Goal: Task Accomplishment & Management: Manage account settings

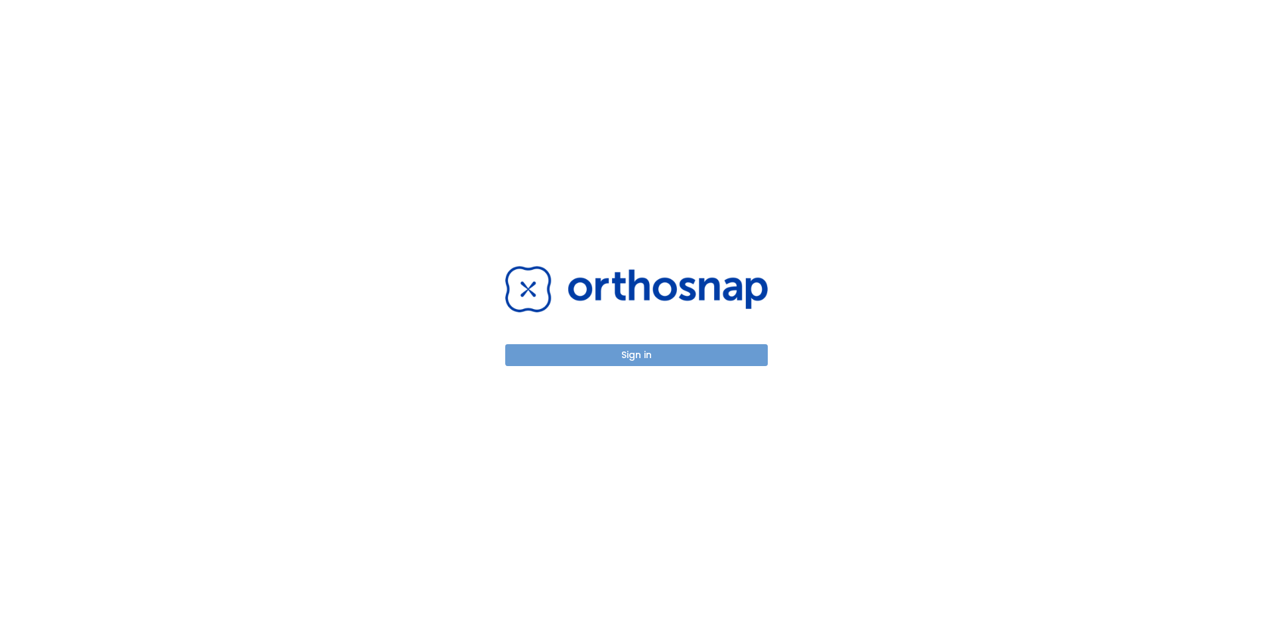
click at [631, 360] on button "Sign in" at bounding box center [636, 355] width 263 height 22
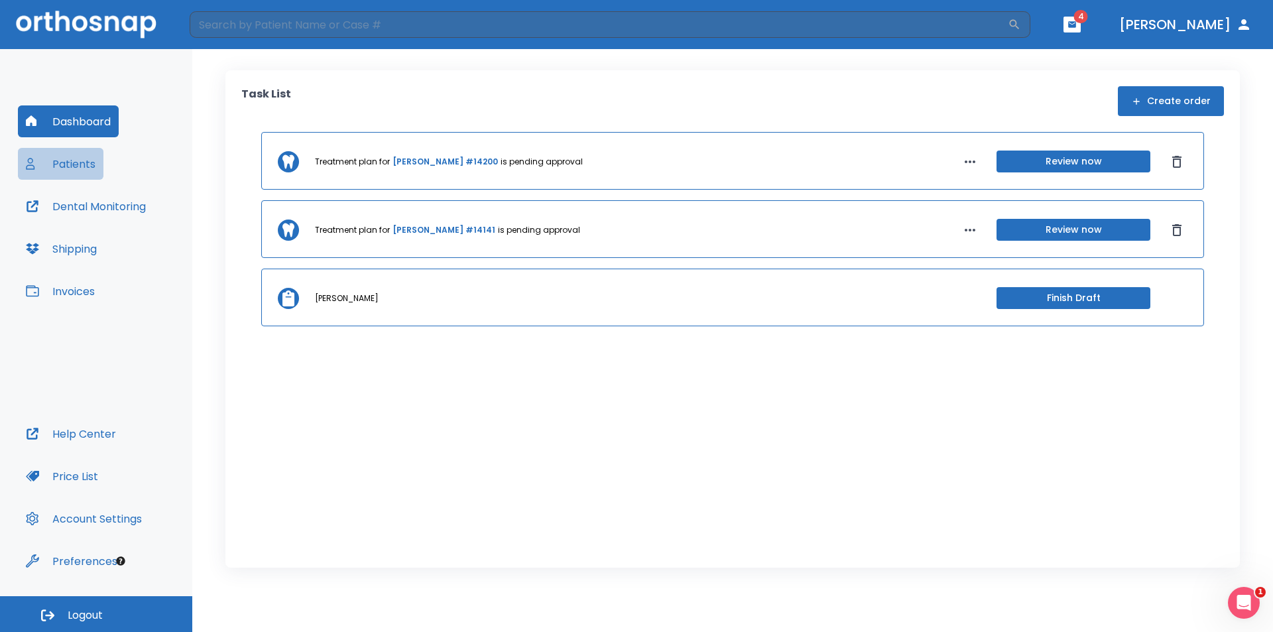
click at [73, 166] on button "Patients" at bounding box center [61, 164] width 86 height 32
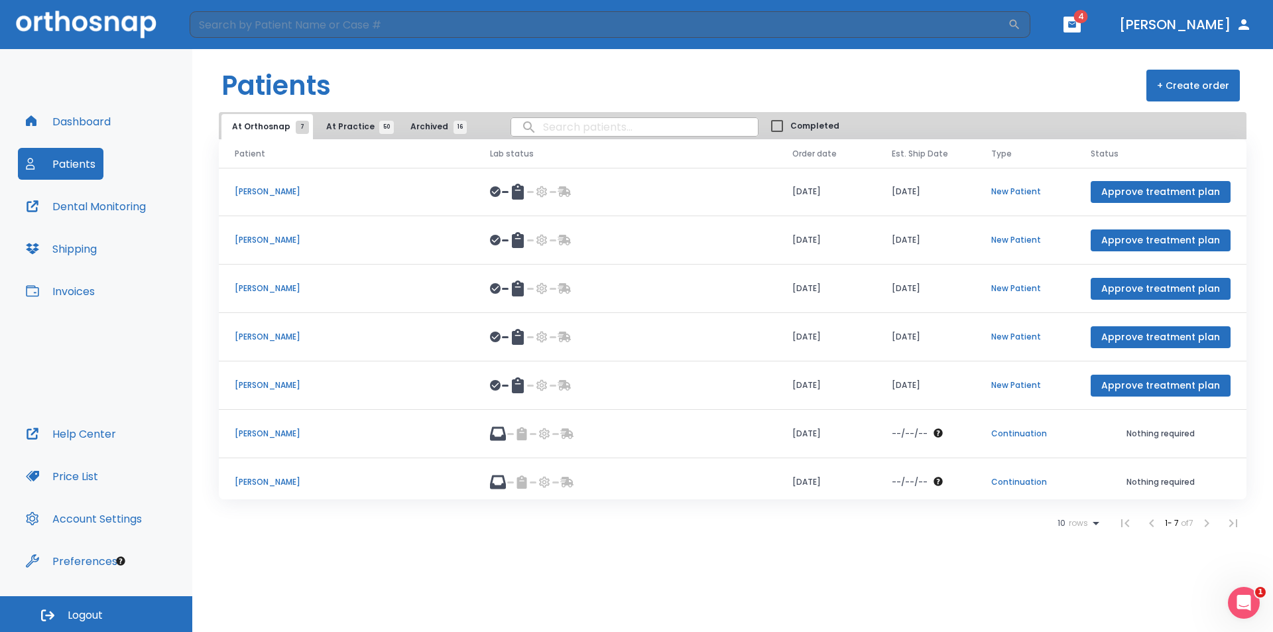
click at [302, 481] on p "[PERSON_NAME]" at bounding box center [346, 482] width 223 height 12
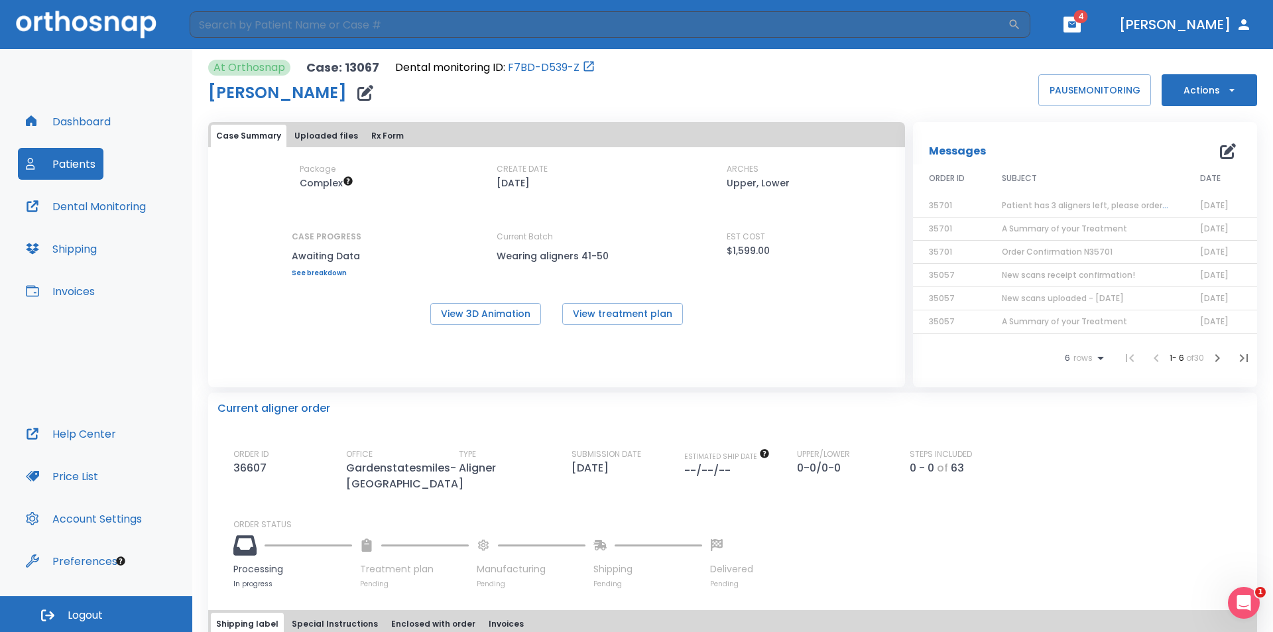
click at [69, 125] on button "Dashboard" at bounding box center [68, 121] width 101 height 32
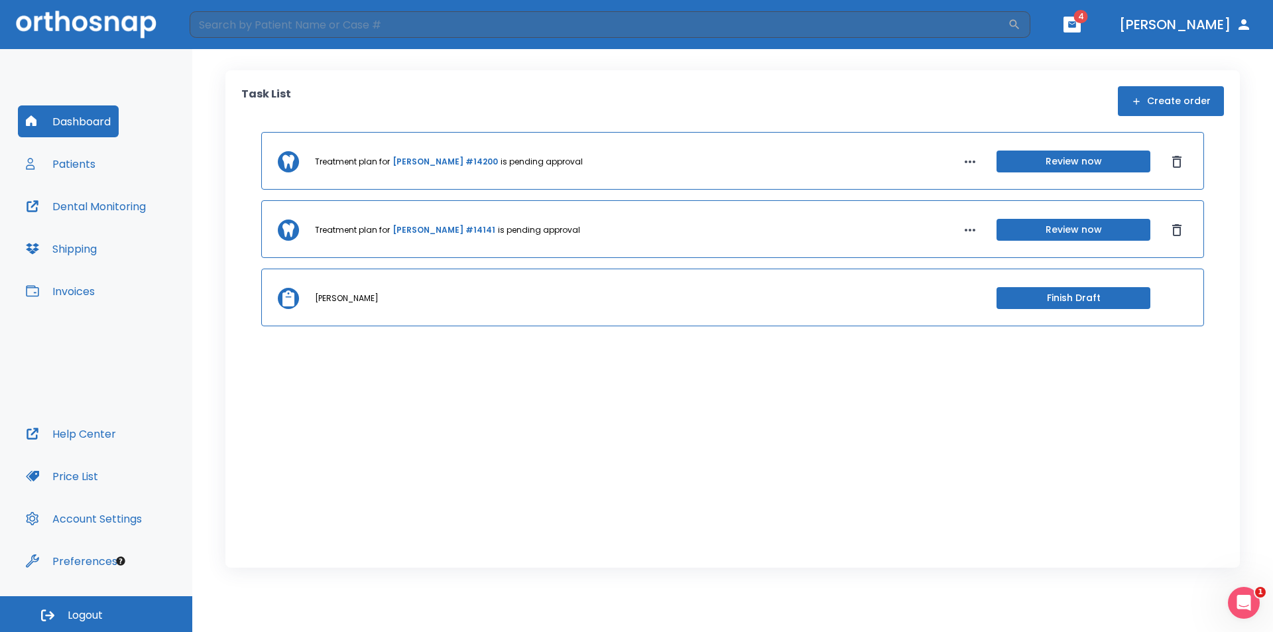
click at [66, 167] on button "Patients" at bounding box center [61, 164] width 86 height 32
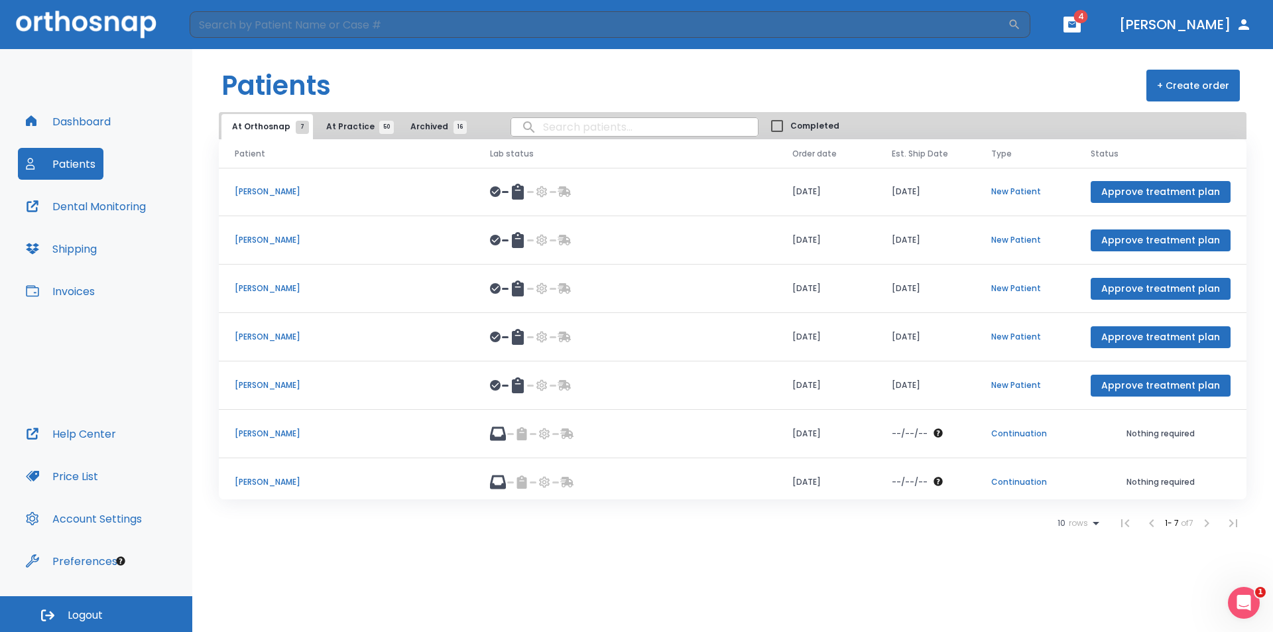
click at [358, 126] on span "At Practice 50" at bounding box center [356, 127] width 60 height 12
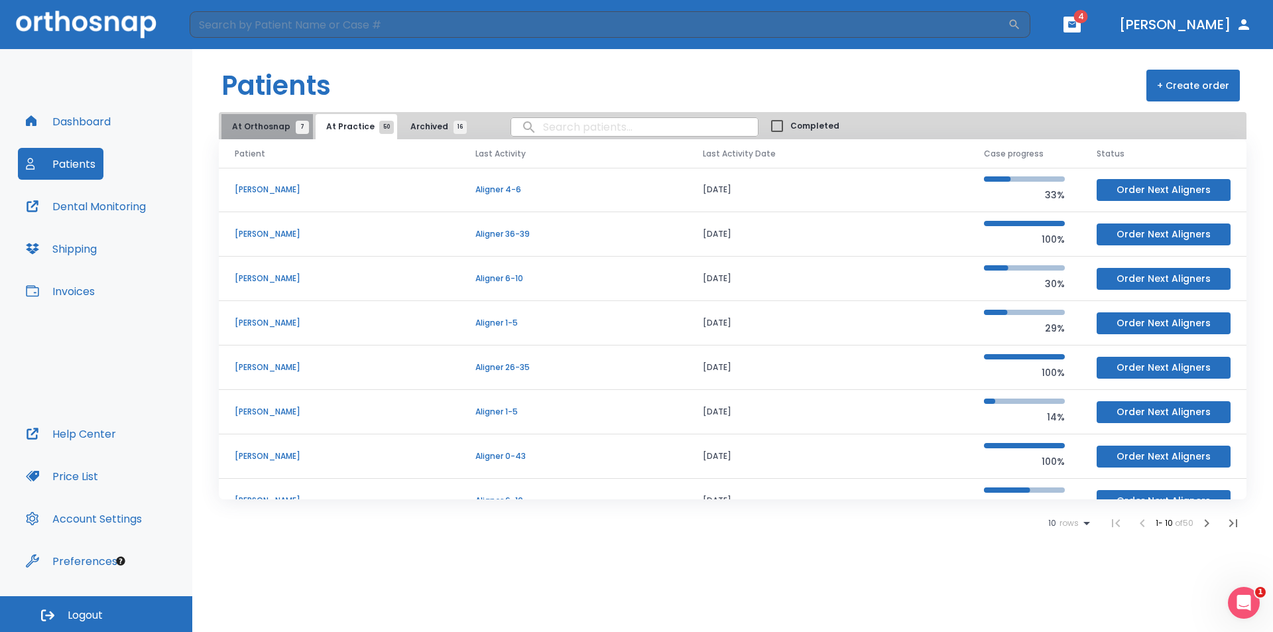
click at [273, 127] on span "At Orthosnap 7" at bounding box center [267, 127] width 70 height 12
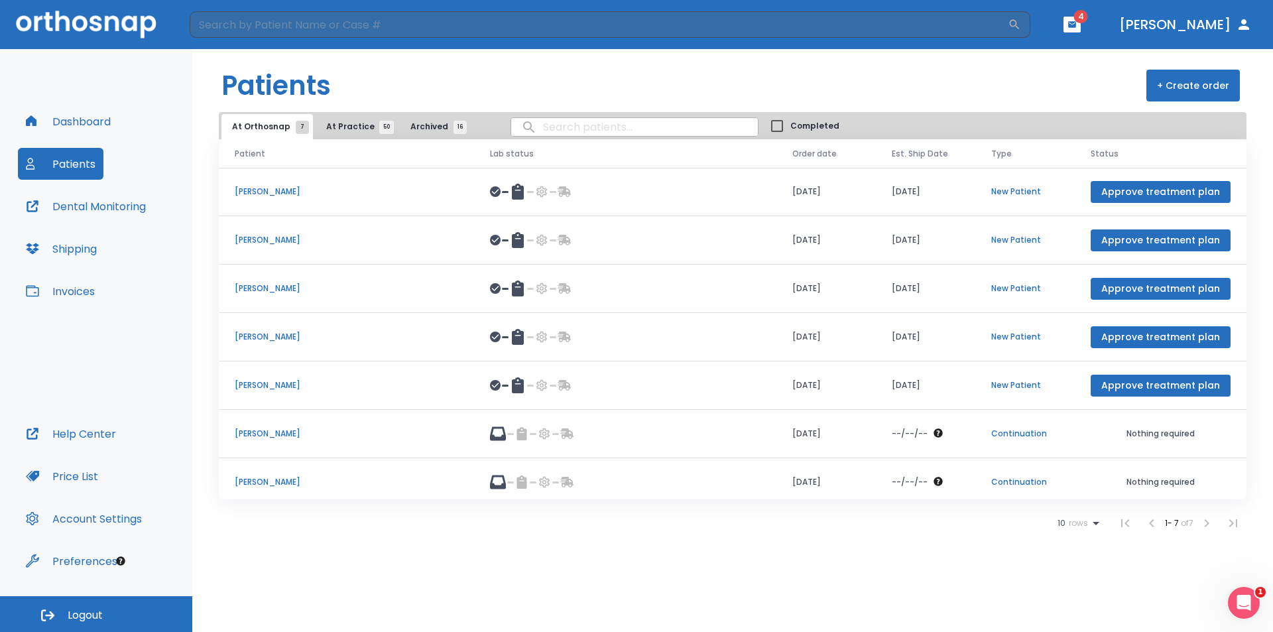
click at [284, 479] on p "[PERSON_NAME]" at bounding box center [346, 482] width 223 height 12
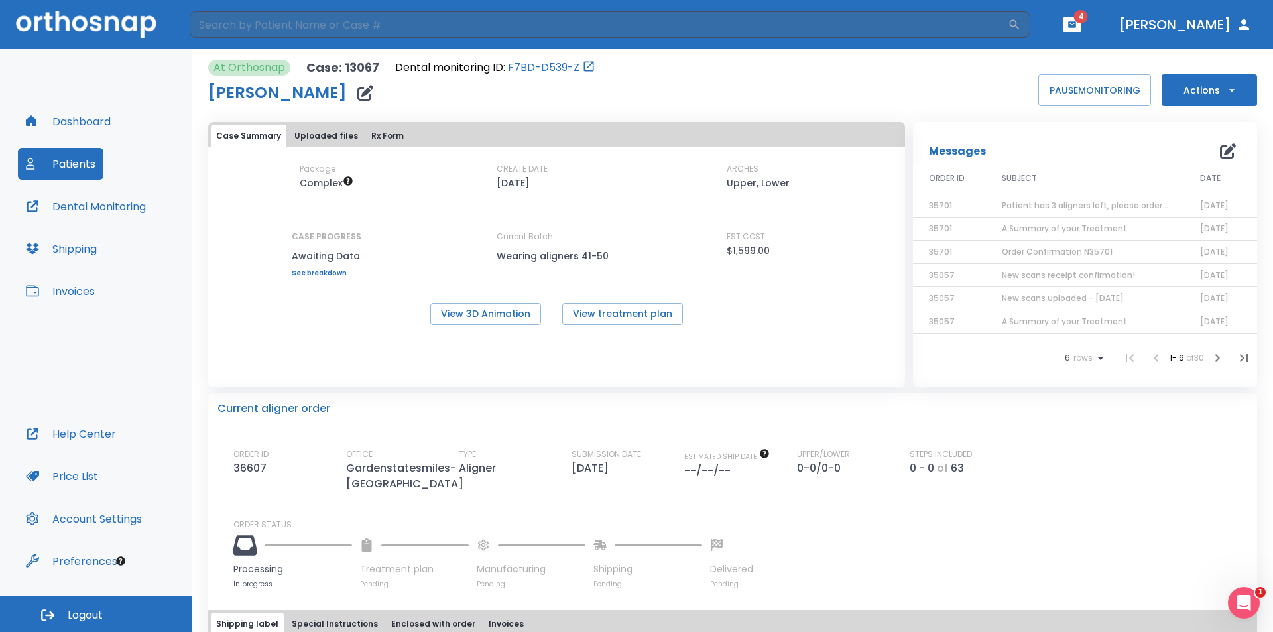
click at [1061, 201] on span "Patient has 3 aligners left, please order next set!" at bounding box center [1102, 205] width 200 height 11
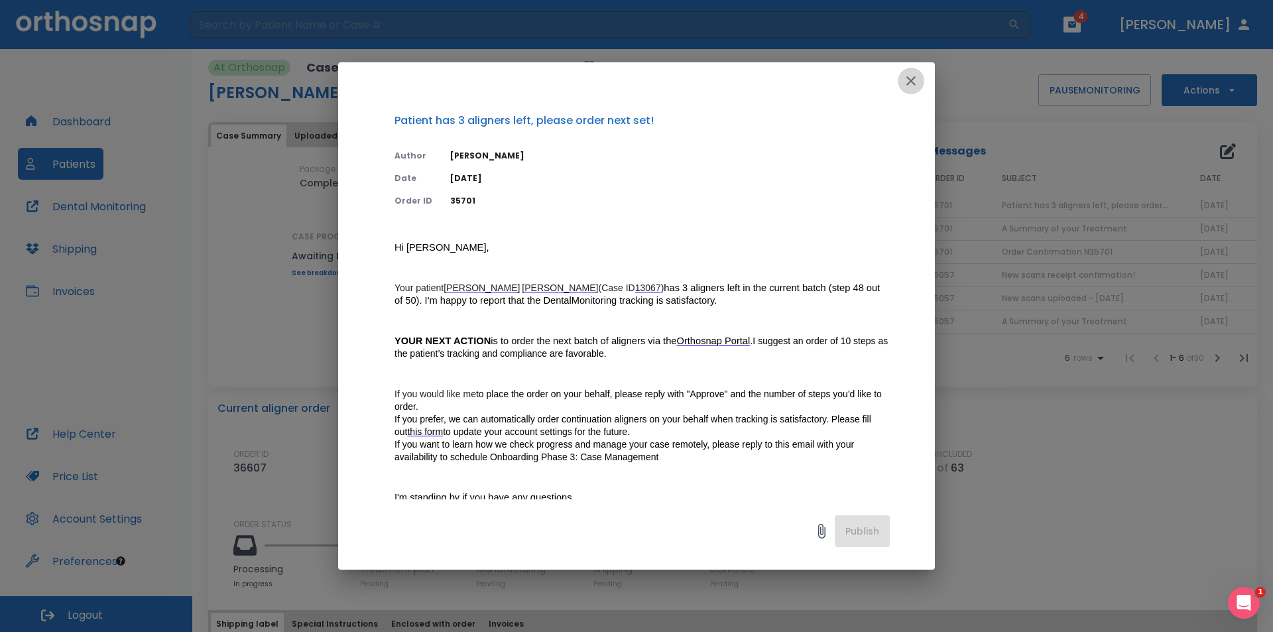
click at [910, 74] on icon "button" at bounding box center [911, 81] width 16 height 16
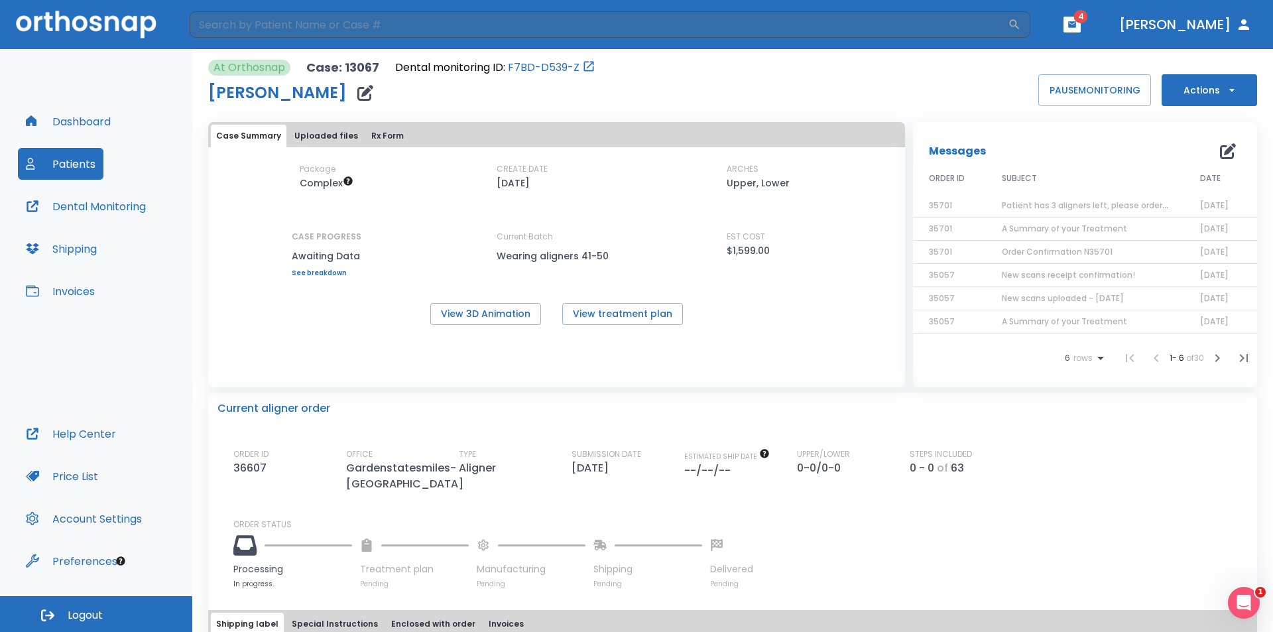
click at [1042, 204] on span "Patient has 3 aligners left, please order next set!" at bounding box center [1102, 205] width 200 height 11
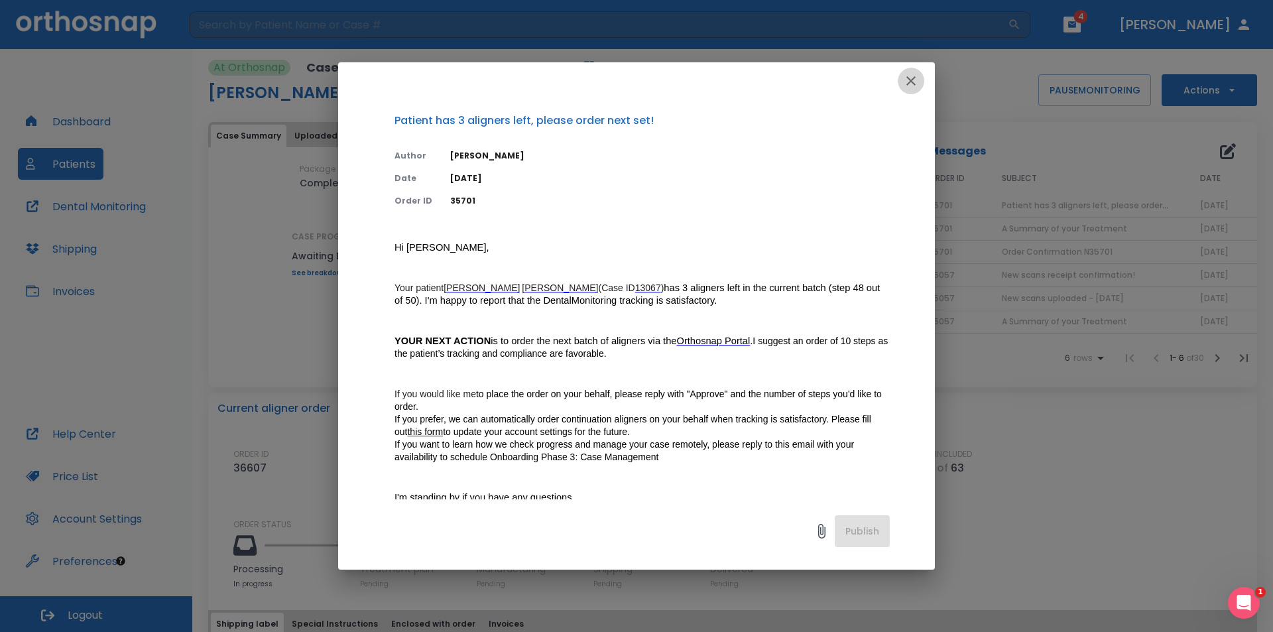
click at [906, 76] on icon "button" at bounding box center [911, 81] width 16 height 16
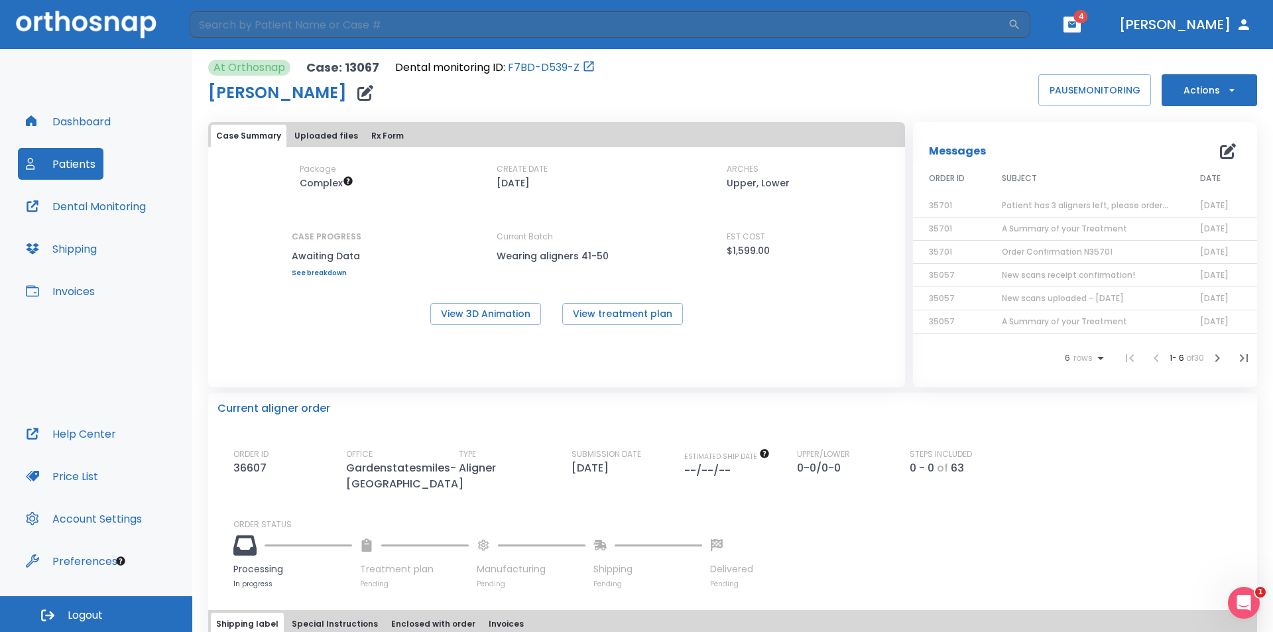
click at [1081, 18] on button "button" at bounding box center [1071, 25] width 17 height 16
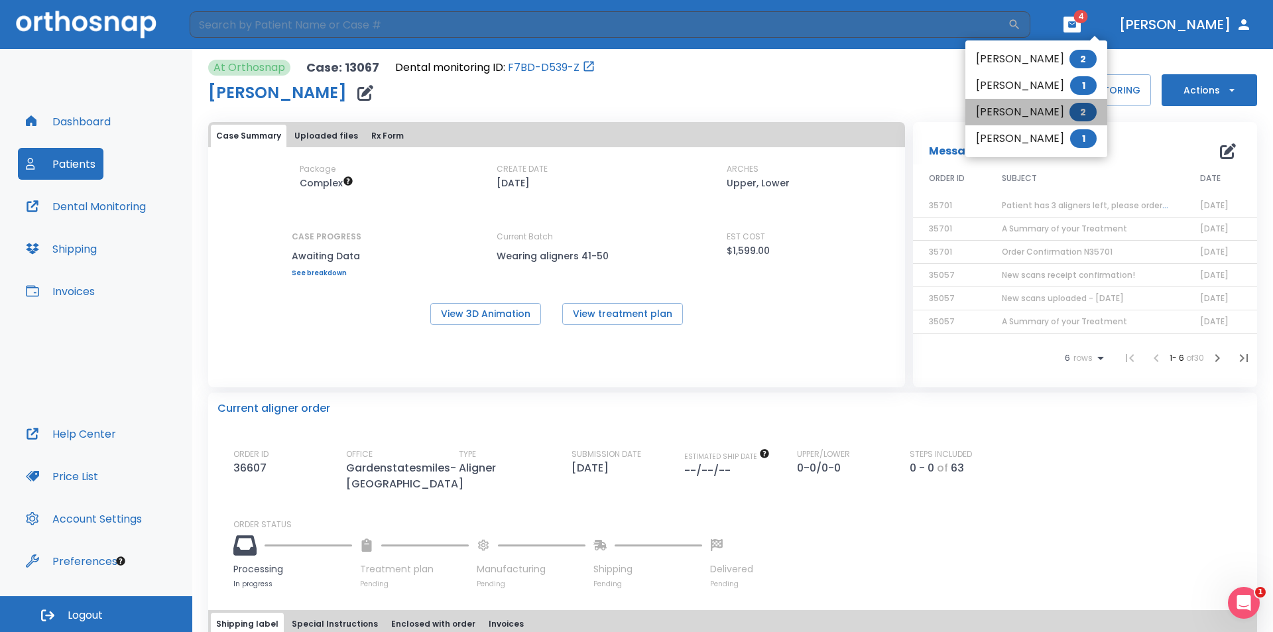
click at [1026, 114] on li "[PERSON_NAME] 2" at bounding box center [1036, 112] width 142 height 27
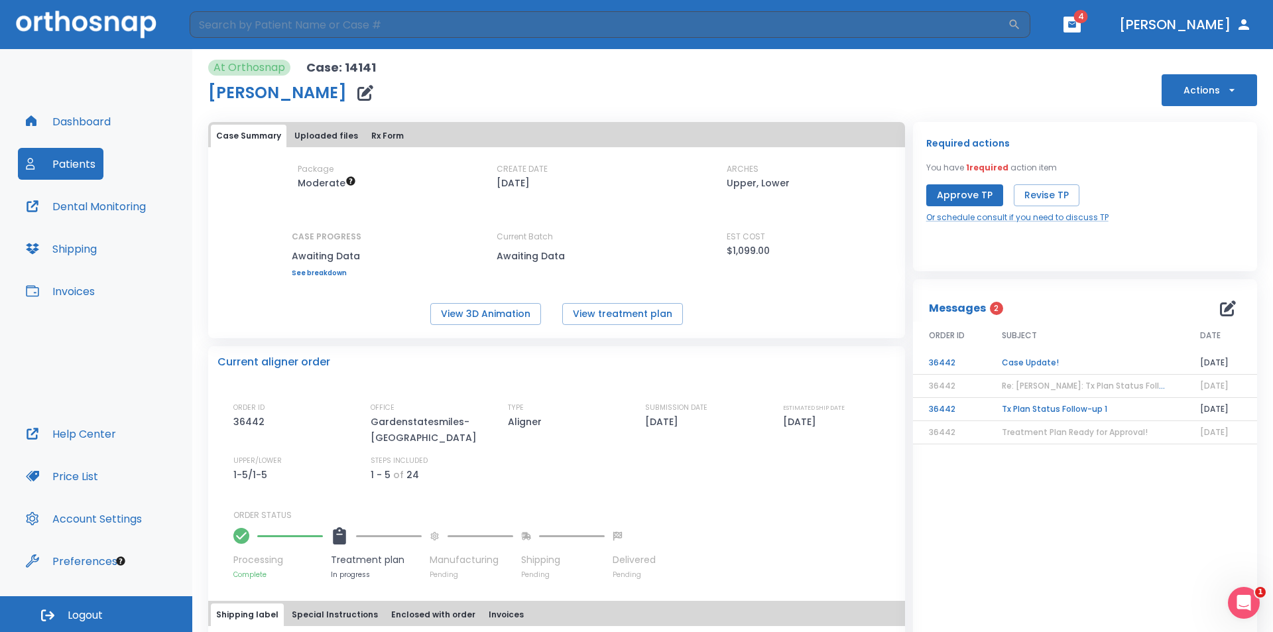
click at [1032, 365] on td "Case Update!" at bounding box center [1085, 362] width 198 height 23
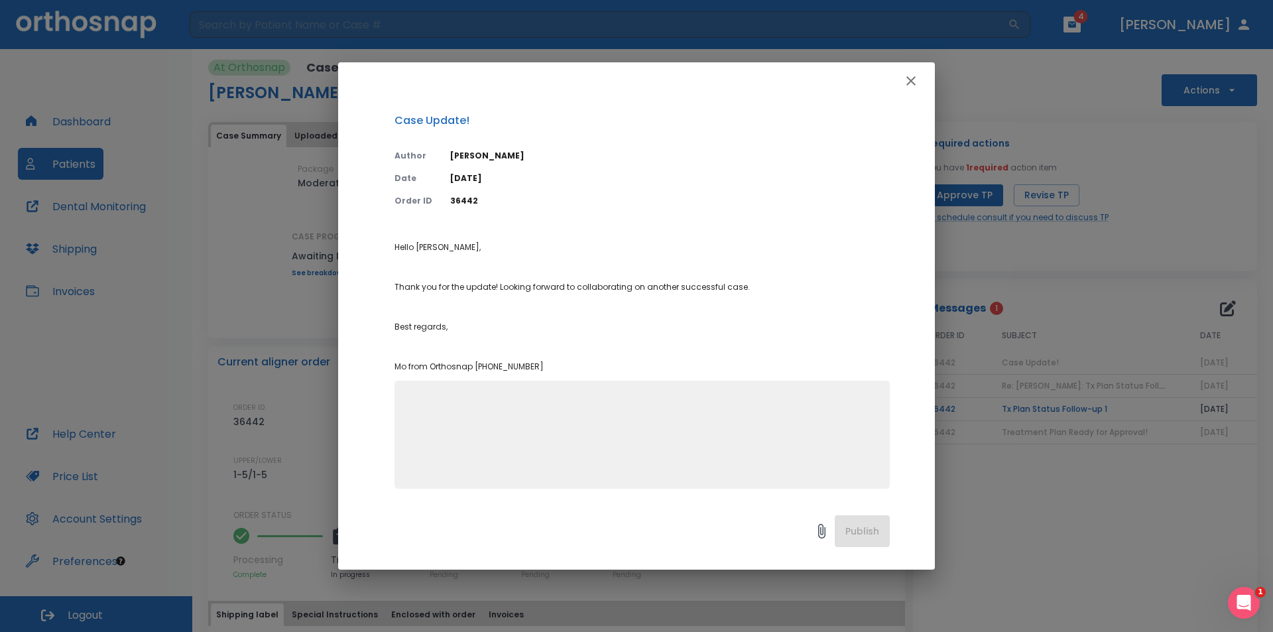
click at [914, 80] on icon "button" at bounding box center [911, 81] width 16 height 16
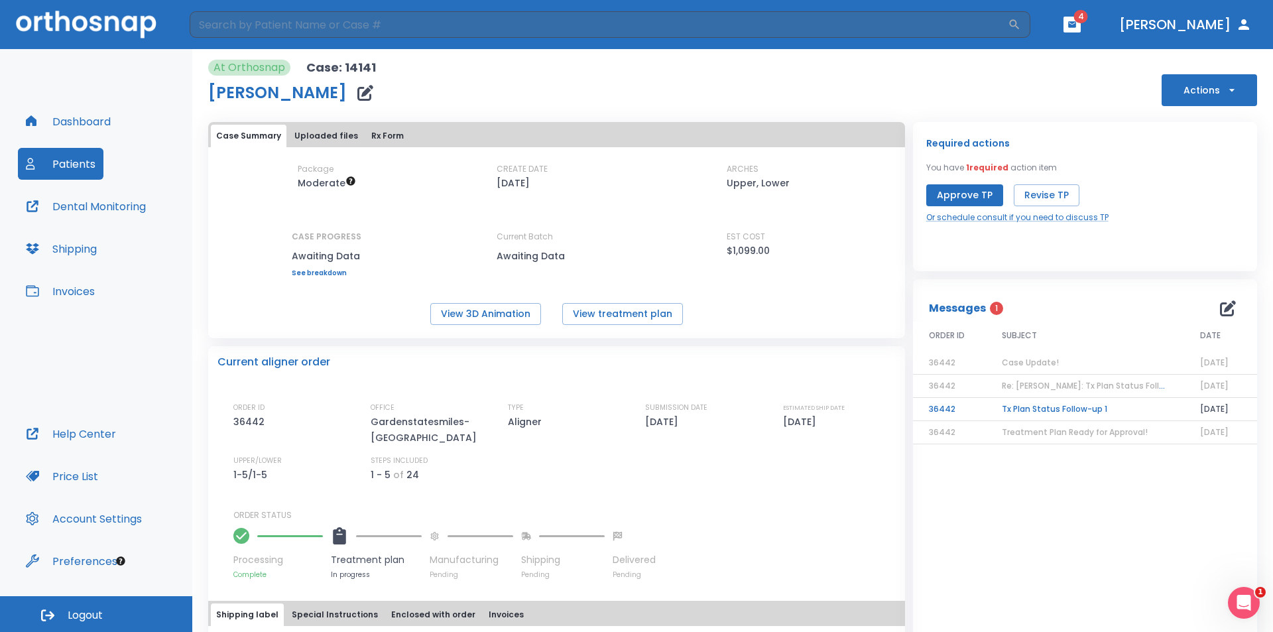
click at [1052, 410] on td "Tx Plan Status Follow-up 1" at bounding box center [1085, 409] width 198 height 23
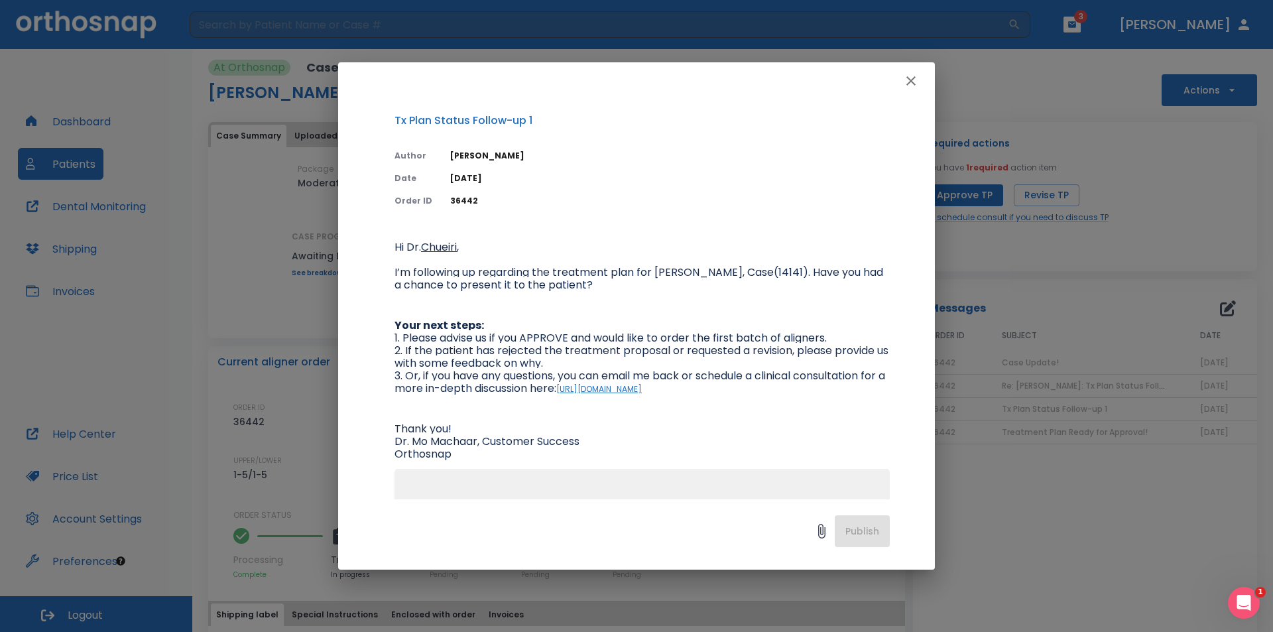
click at [911, 82] on icon "button" at bounding box center [910, 80] width 9 height 9
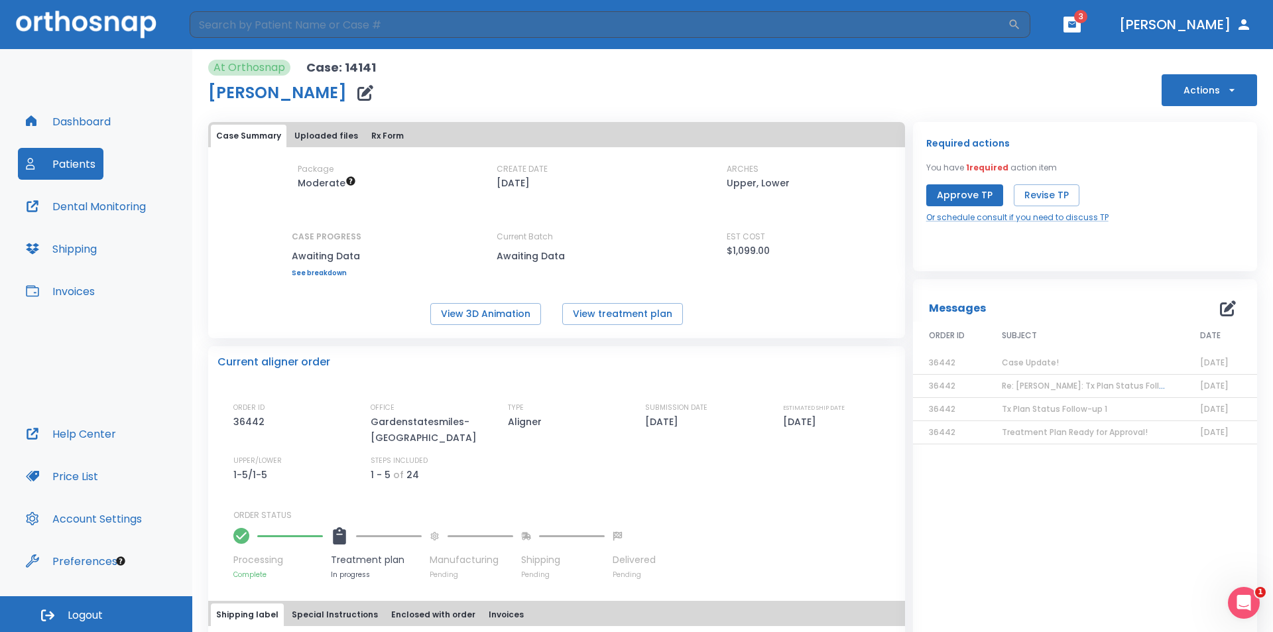
click at [1081, 28] on button "button" at bounding box center [1071, 25] width 17 height 16
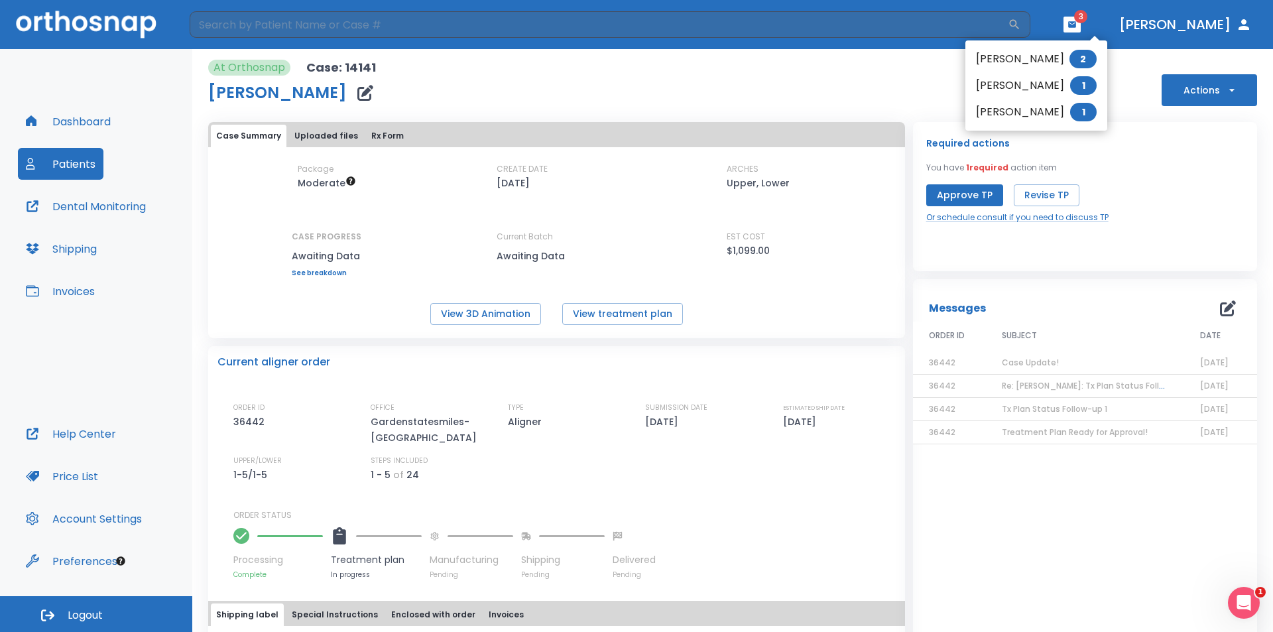
click at [1061, 56] on li "[PERSON_NAME] 2" at bounding box center [1036, 59] width 142 height 27
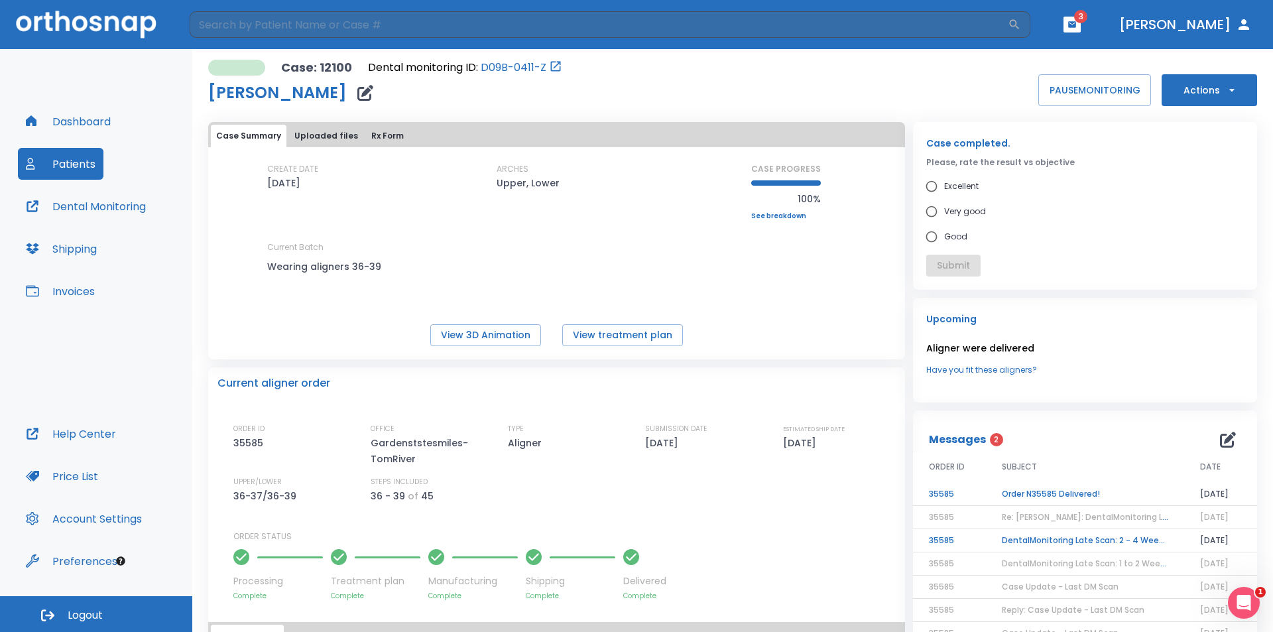
click at [1035, 493] on td "Order N35585 Delivered!" at bounding box center [1085, 494] width 198 height 23
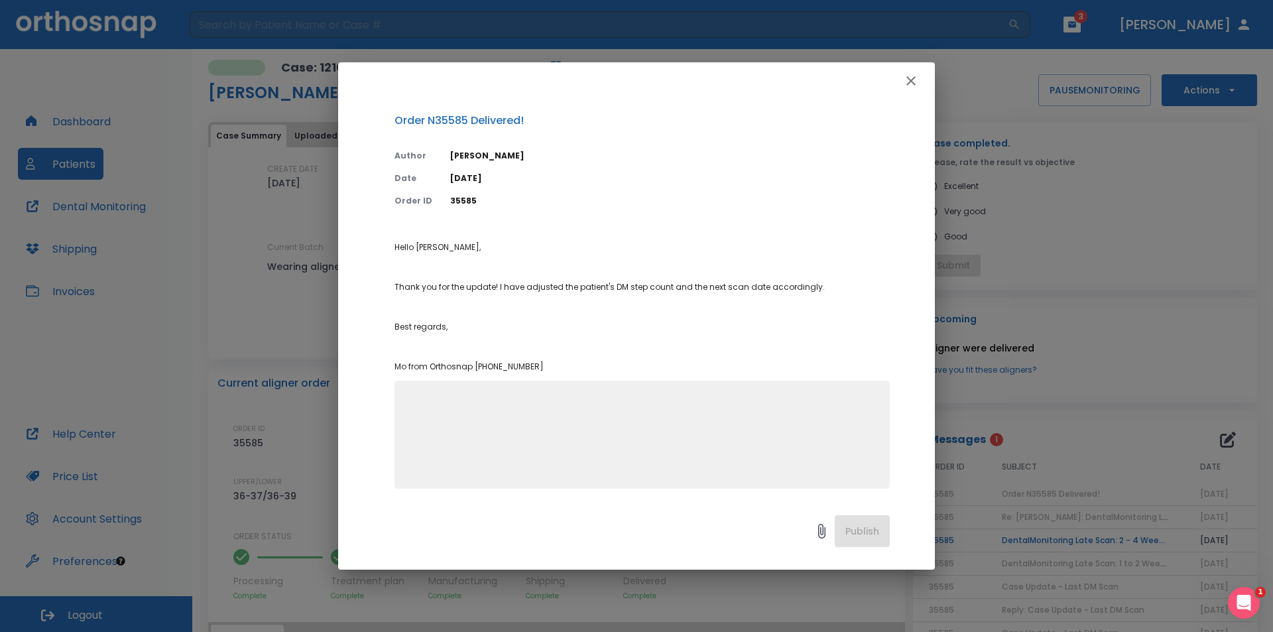
click at [907, 80] on icon "button" at bounding box center [911, 81] width 16 height 16
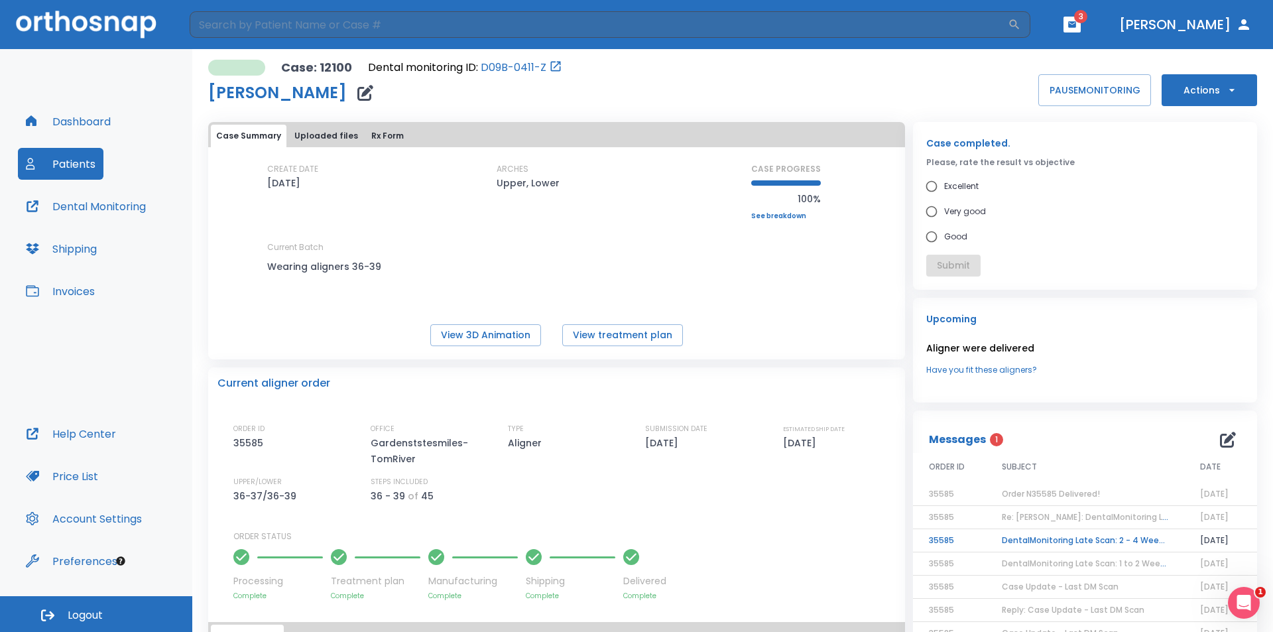
click at [1107, 545] on td "DentalMonitoring Late Scan: 2 - 4 Weeks Notification" at bounding box center [1085, 540] width 198 height 23
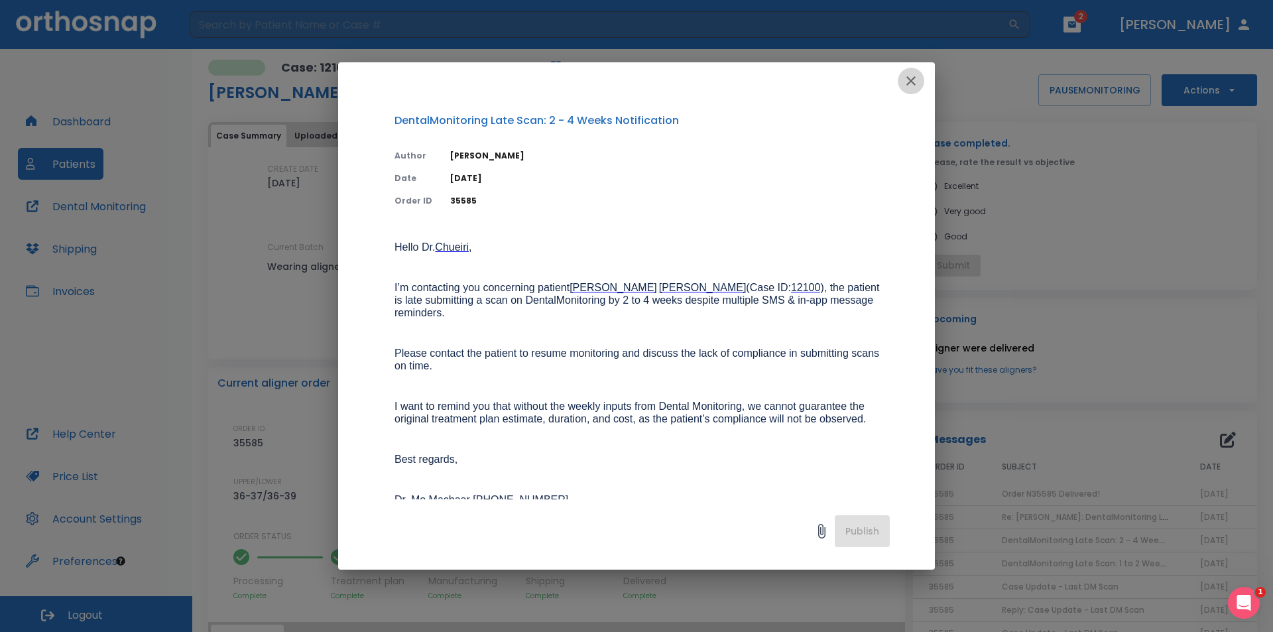
click at [906, 80] on icon "button" at bounding box center [911, 81] width 16 height 16
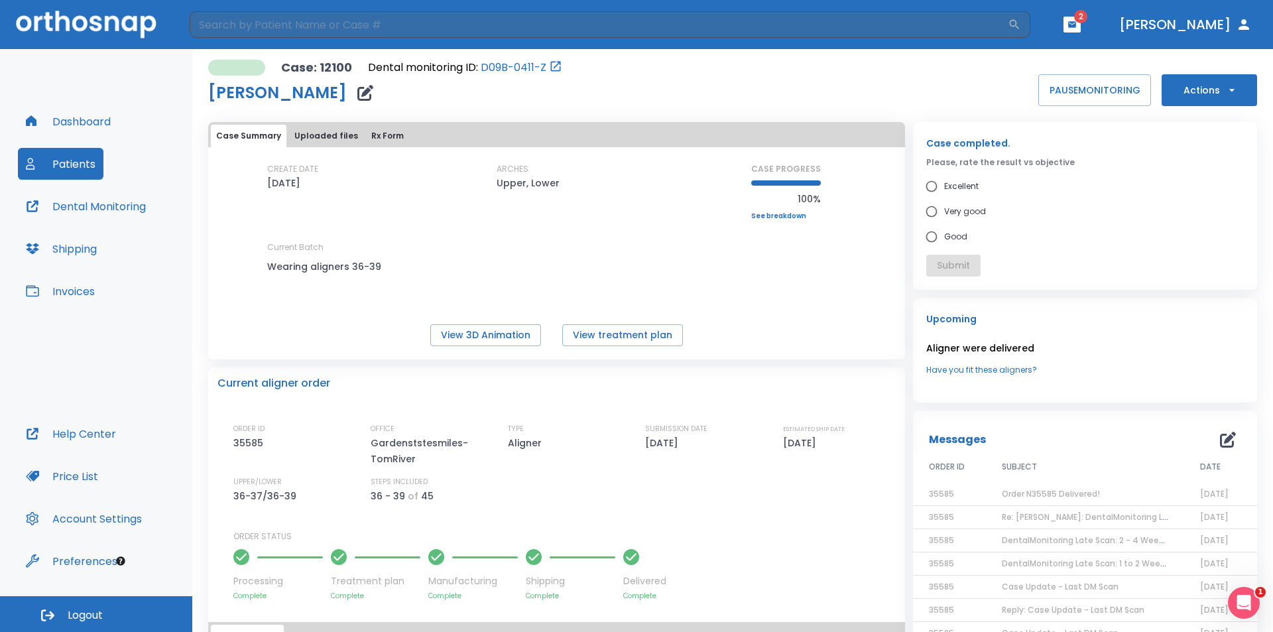
click at [1076, 22] on icon "button" at bounding box center [1072, 24] width 8 height 6
click at [1038, 56] on li "[PERSON_NAME] 1" at bounding box center [1057, 54] width 141 height 27
click at [1053, 490] on td "Case completed, please assess final result!" at bounding box center [1085, 494] width 198 height 23
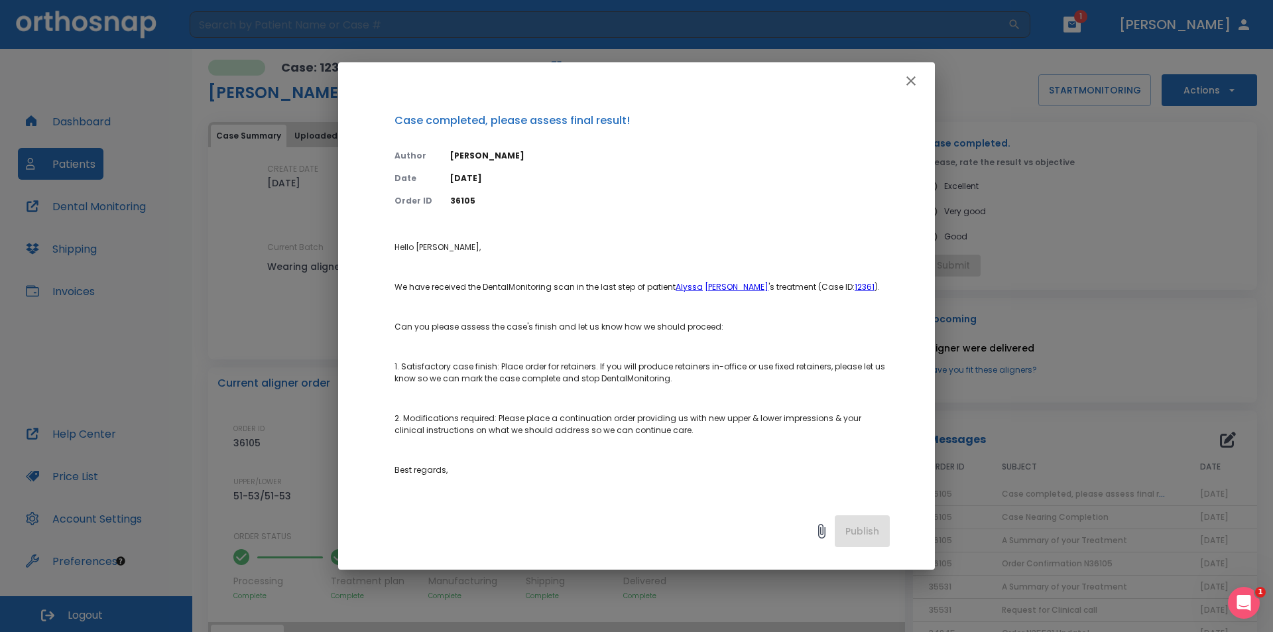
click at [904, 76] on icon "button" at bounding box center [911, 81] width 16 height 16
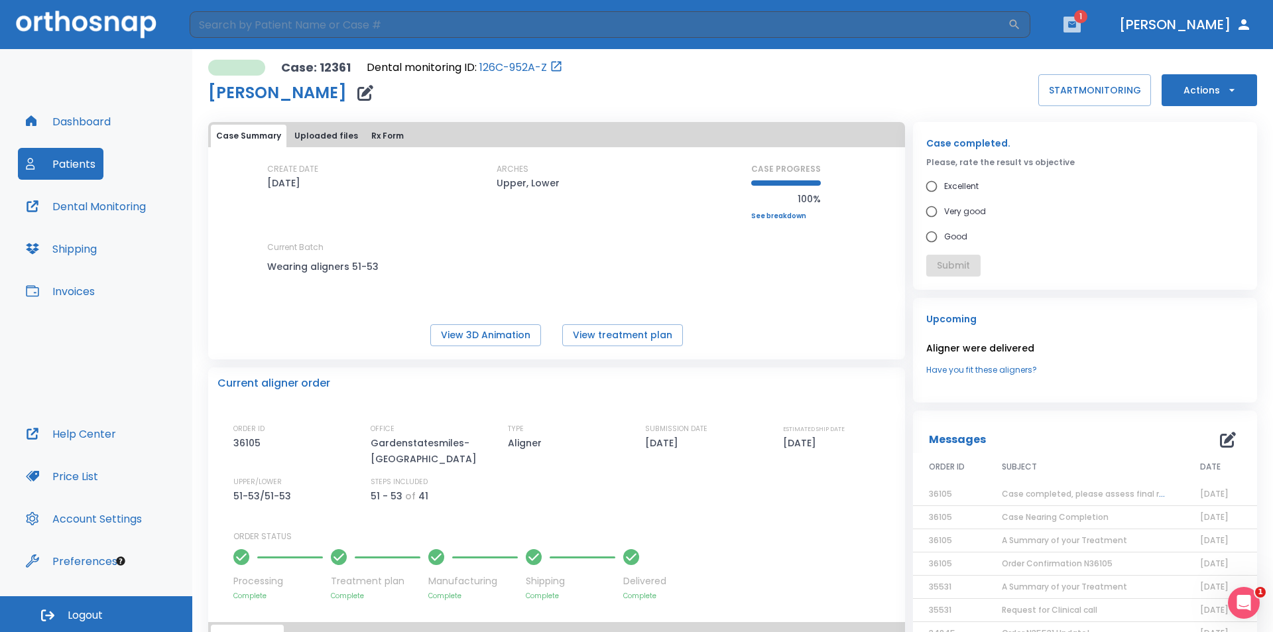
click at [1077, 28] on icon "button" at bounding box center [1071, 24] width 9 height 9
click at [1056, 51] on li "[PERSON_NAME] 1" at bounding box center [1068, 55] width 141 height 27
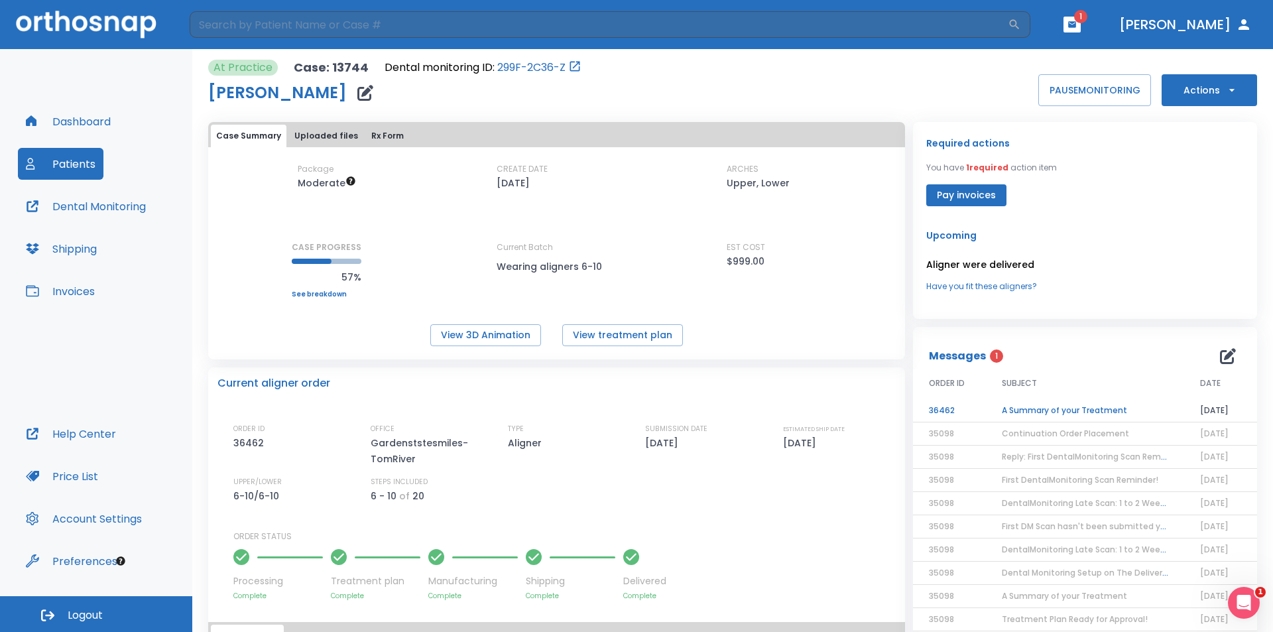
click at [1042, 410] on td "A Summary of your Treatment" at bounding box center [1085, 410] width 198 height 23
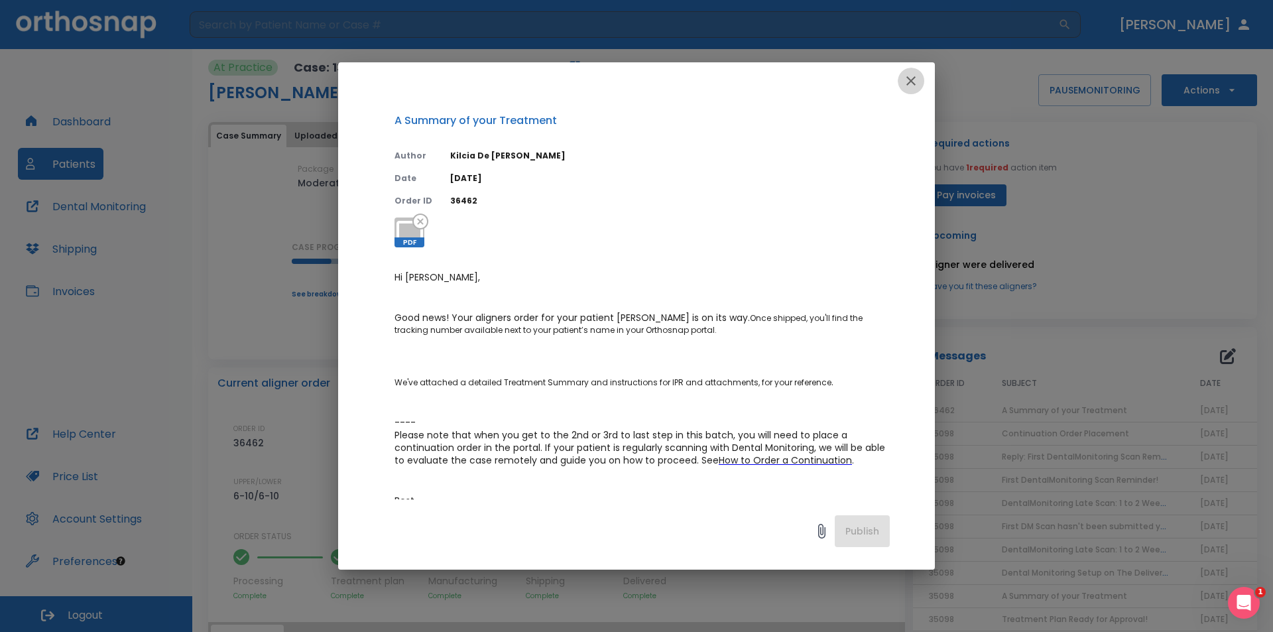
click at [914, 83] on icon "button" at bounding box center [910, 80] width 9 height 9
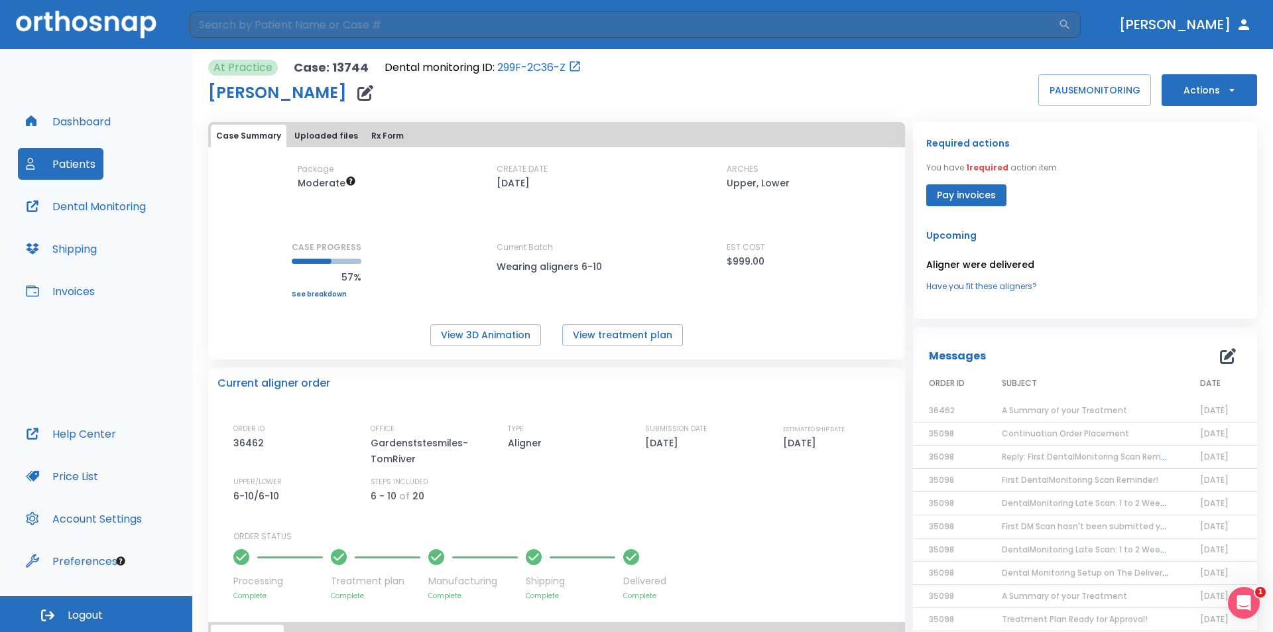
click at [84, 125] on button "Dashboard" at bounding box center [68, 121] width 101 height 32
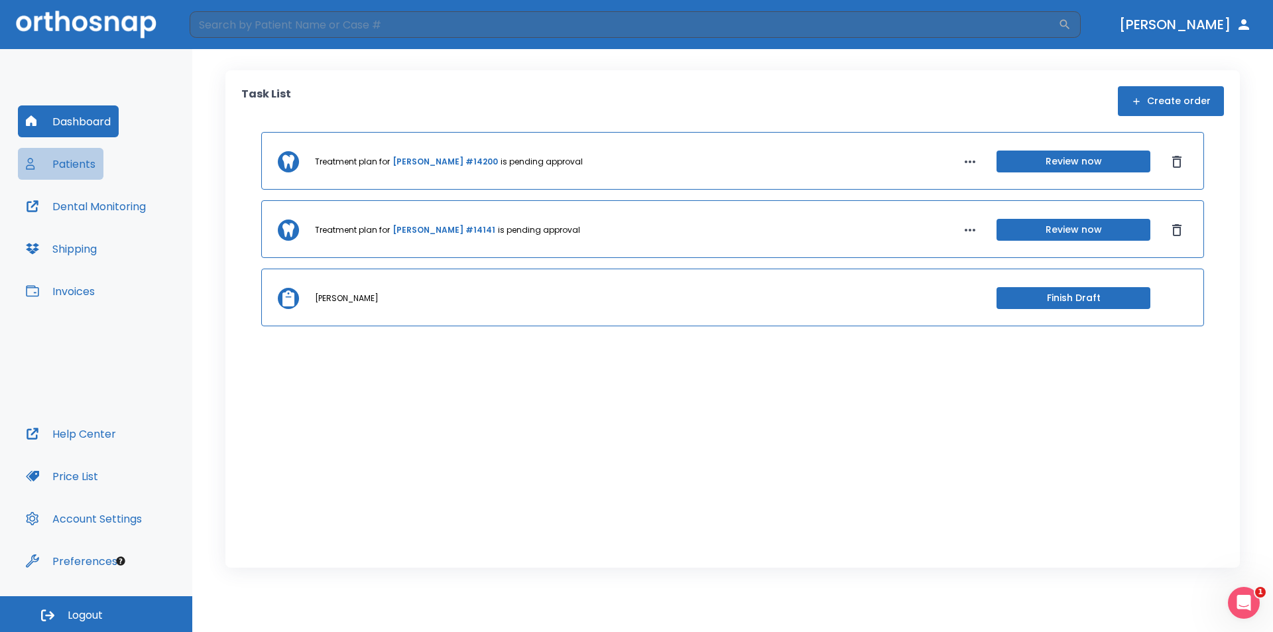
click at [86, 166] on button "Patients" at bounding box center [61, 164] width 86 height 32
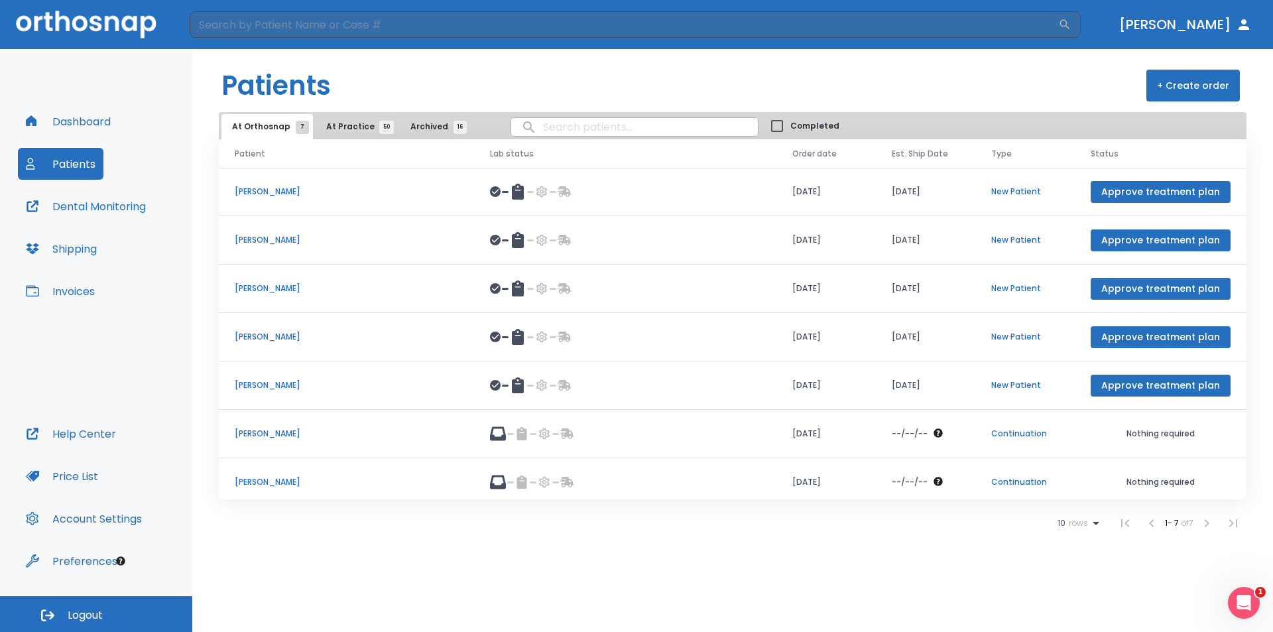
click at [1208, 524] on li at bounding box center [1206, 523] width 27 height 27
click at [351, 128] on span "At Practice 50" at bounding box center [356, 127] width 60 height 12
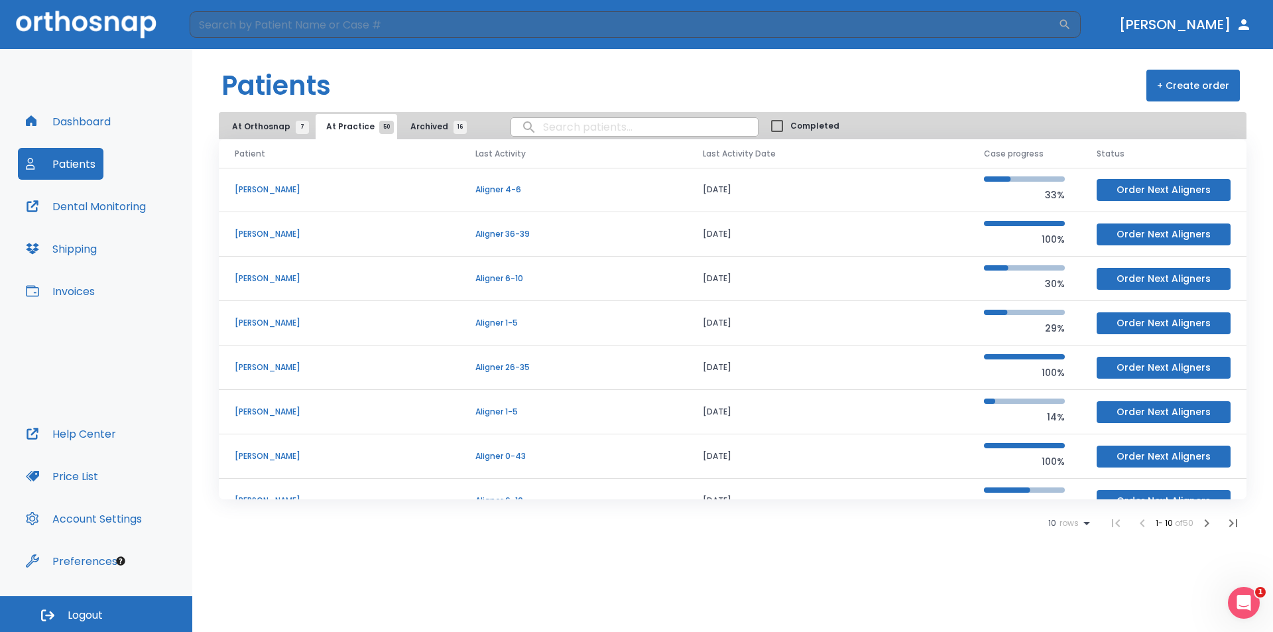
scroll to position [66, 0]
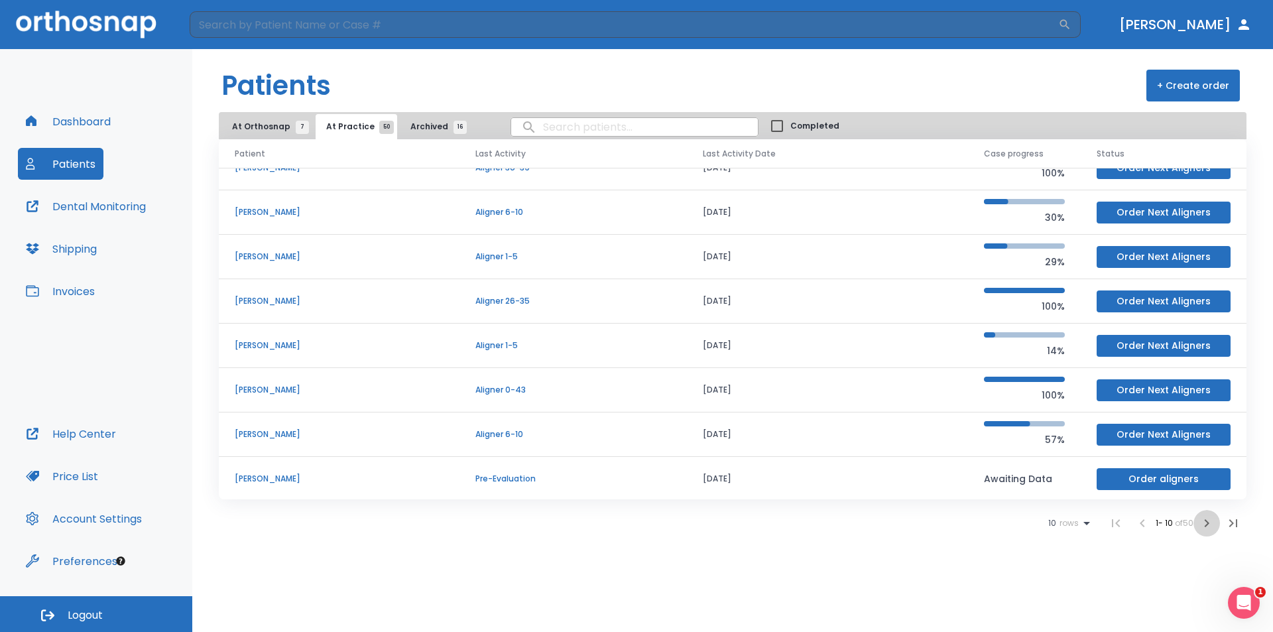
click at [1208, 523] on icon "button" at bounding box center [1207, 523] width 5 height 8
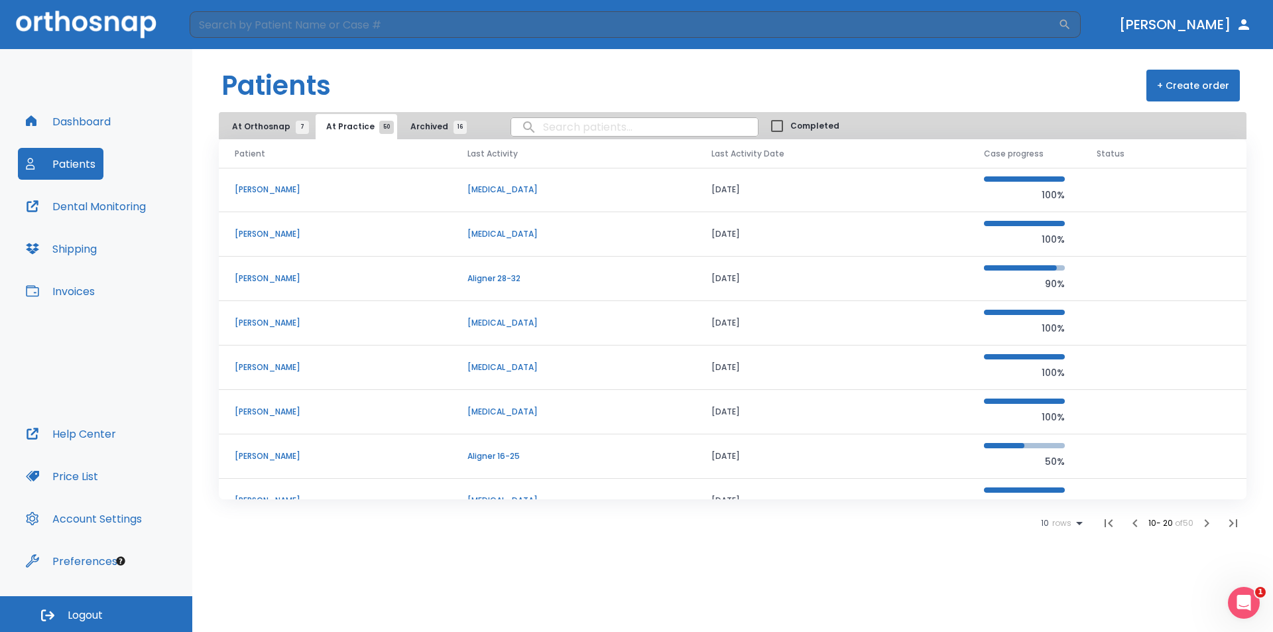
click at [1209, 524] on icon "button" at bounding box center [1207, 523] width 5 height 8
click at [1209, 521] on icon "button" at bounding box center [1207, 523] width 16 height 16
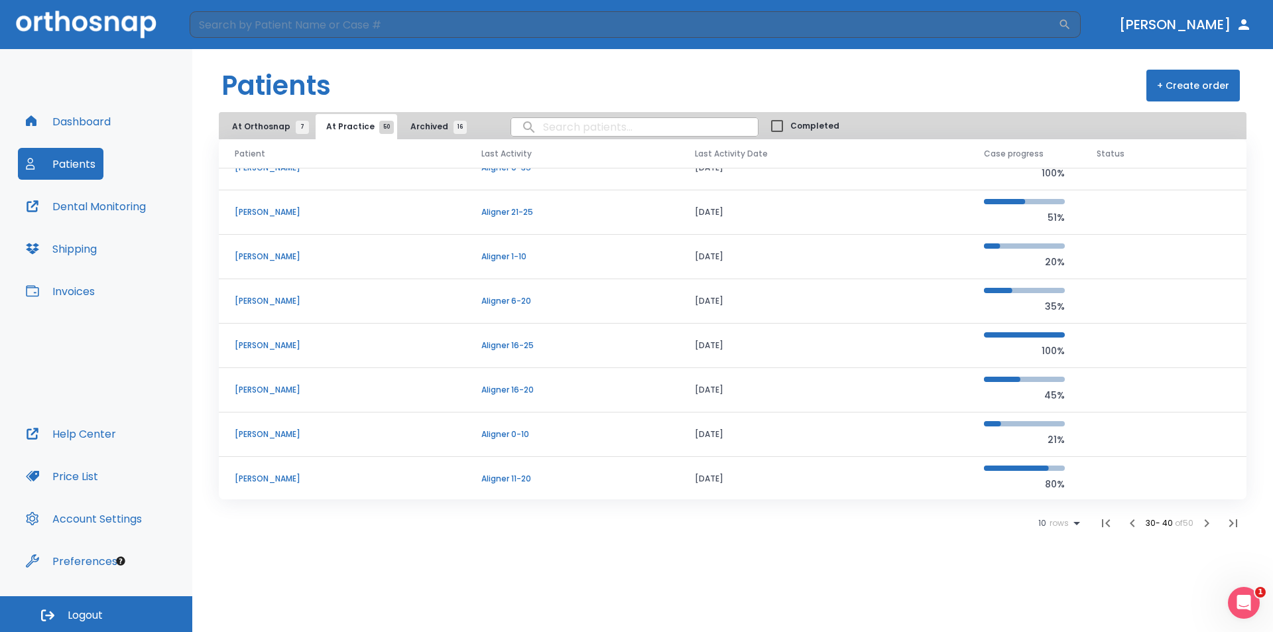
scroll to position [113, 0]
click at [1205, 525] on icon "button" at bounding box center [1207, 523] width 16 height 16
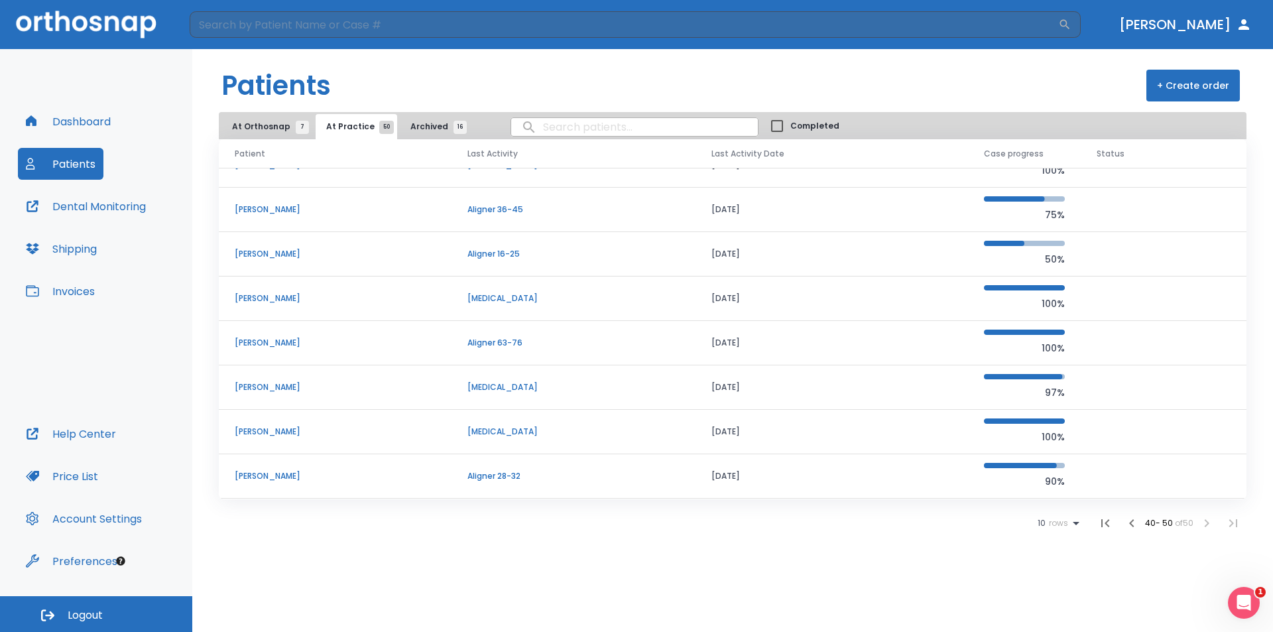
click at [1196, 524] on li at bounding box center [1206, 523] width 27 height 27
drag, startPoint x: 1215, startPoint y: 501, endPoint x: 1206, endPoint y: 474, distance: 28.7
click at [1206, 474] on td at bounding box center [1164, 476] width 166 height 44
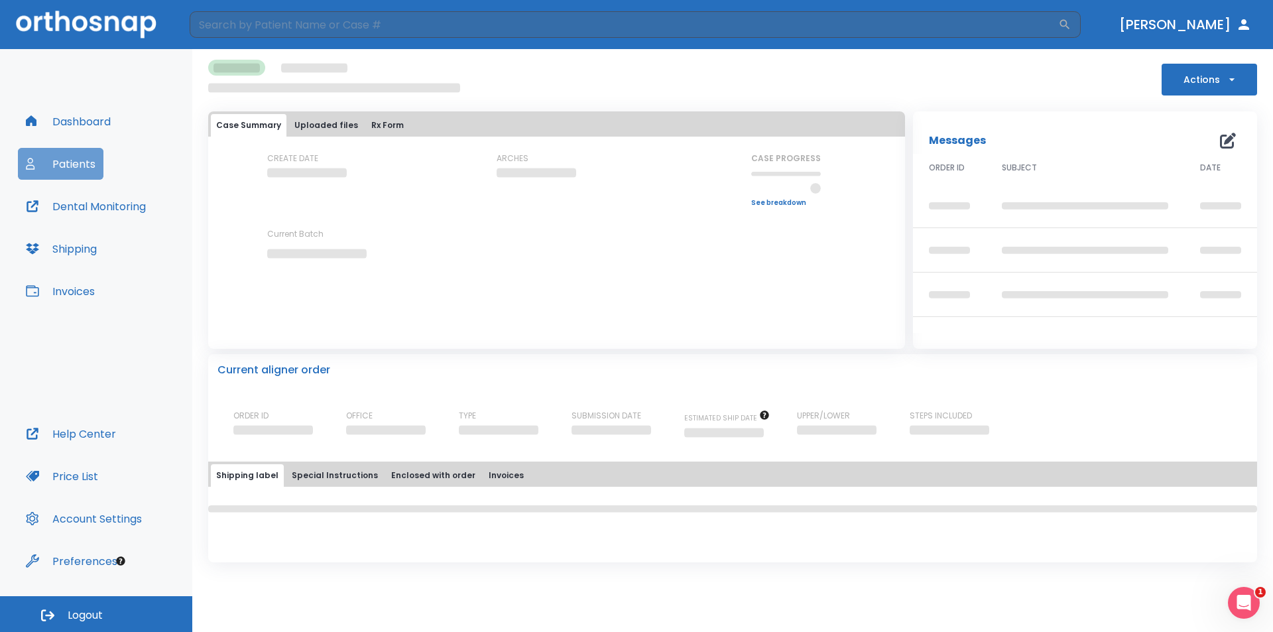
click at [60, 162] on button "Patients" at bounding box center [61, 164] width 86 height 32
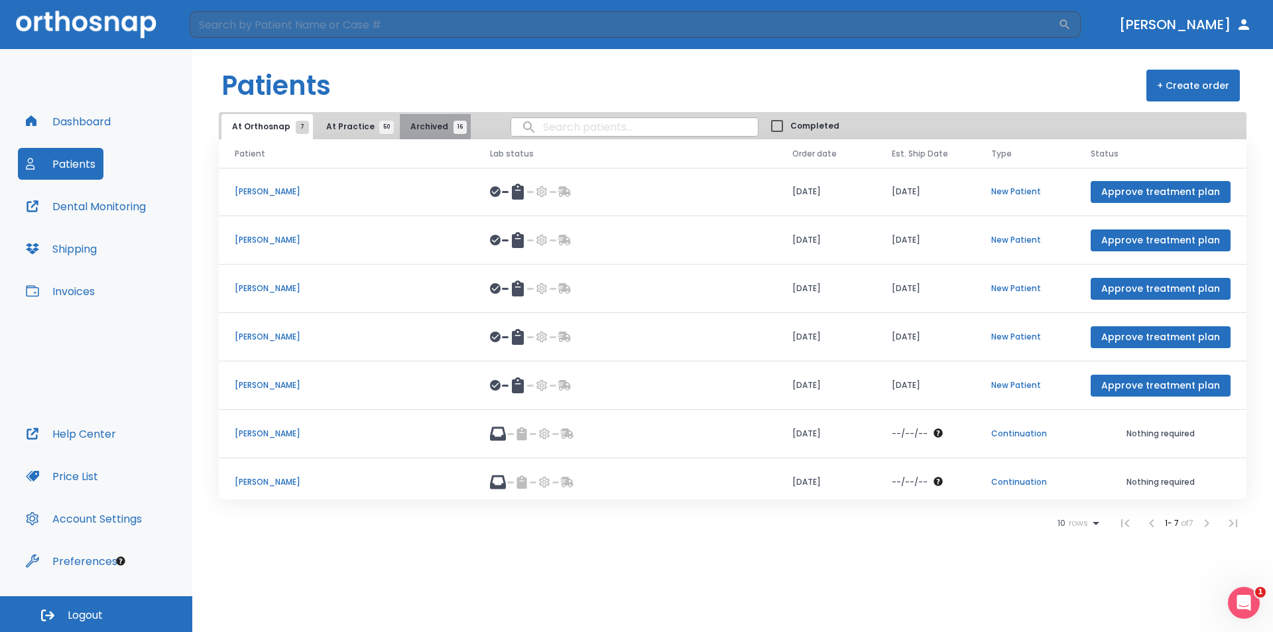
click at [422, 123] on span "Archived 16" at bounding box center [435, 127] width 50 height 12
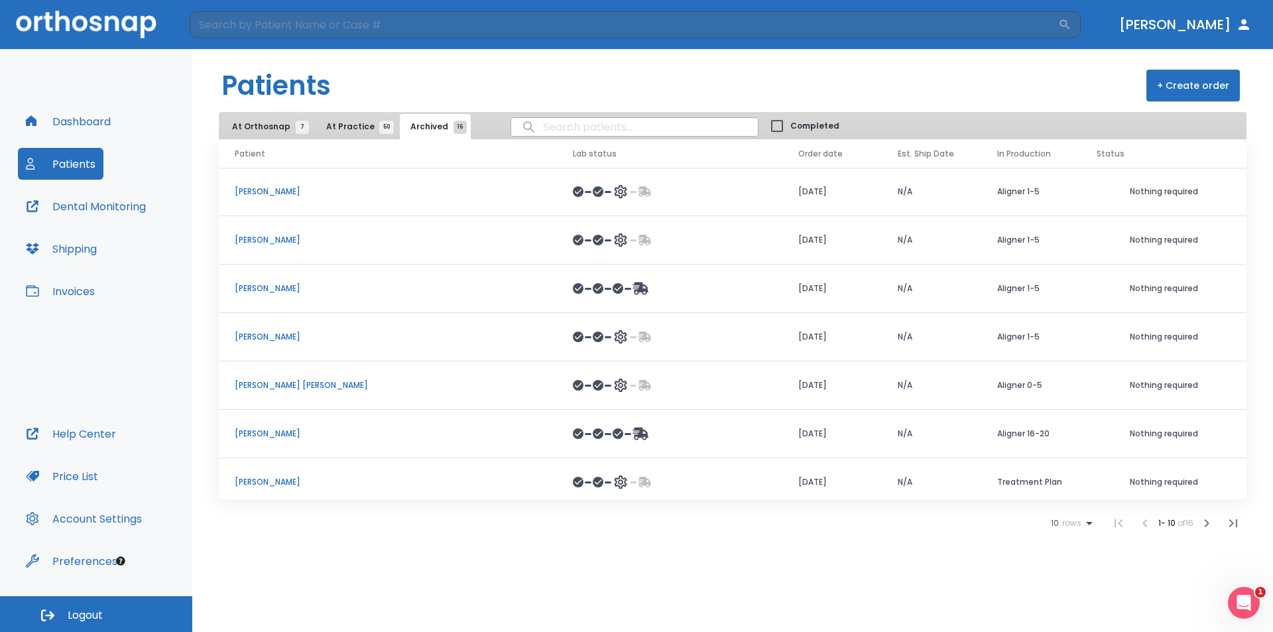
click at [353, 125] on span "At Practice 50" at bounding box center [356, 127] width 60 height 12
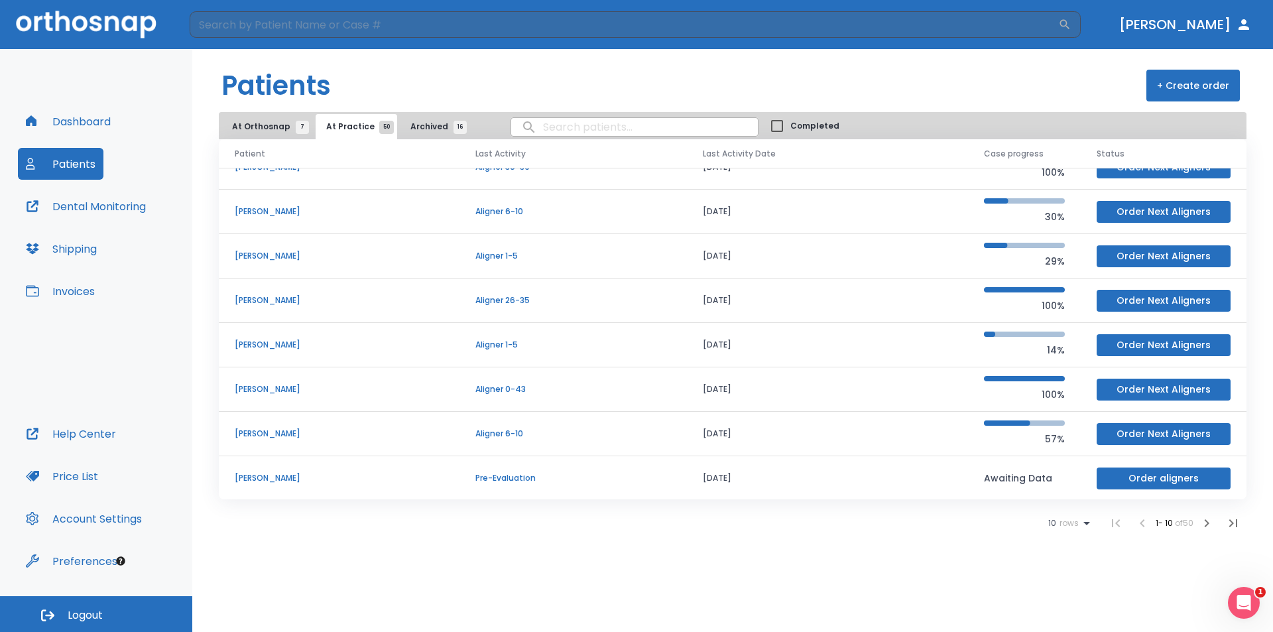
scroll to position [113, 0]
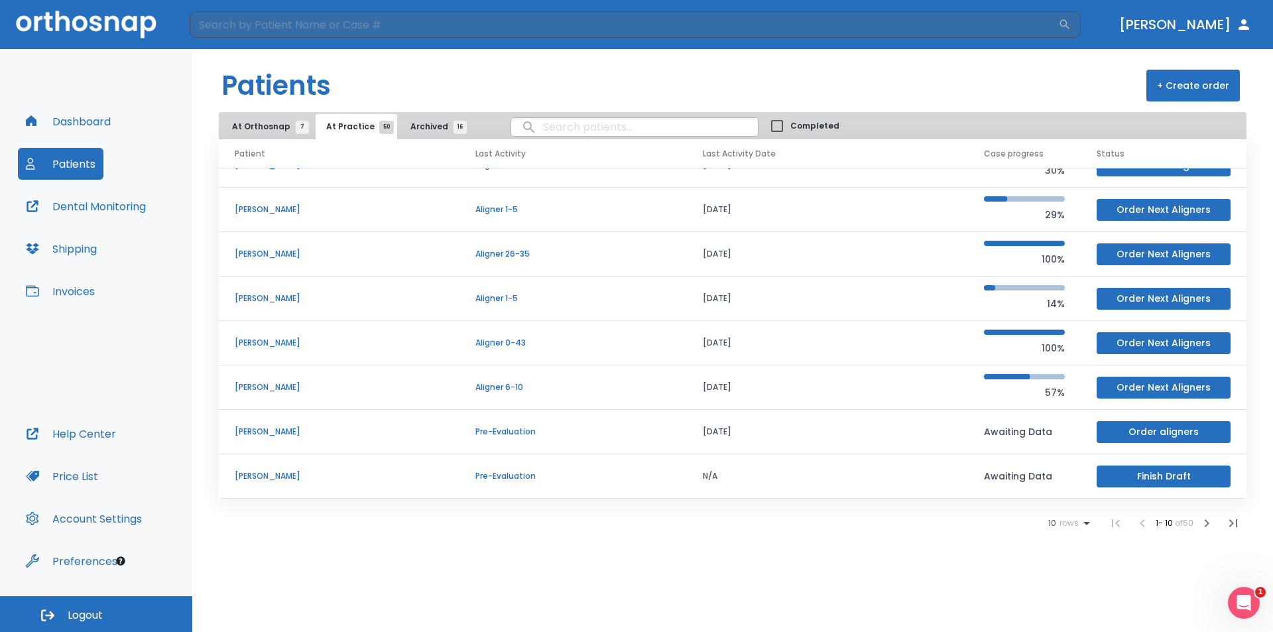
click at [1083, 523] on icon at bounding box center [1086, 523] width 7 height 3
click at [1060, 567] on p "25" at bounding box center [1062, 566] width 10 height 12
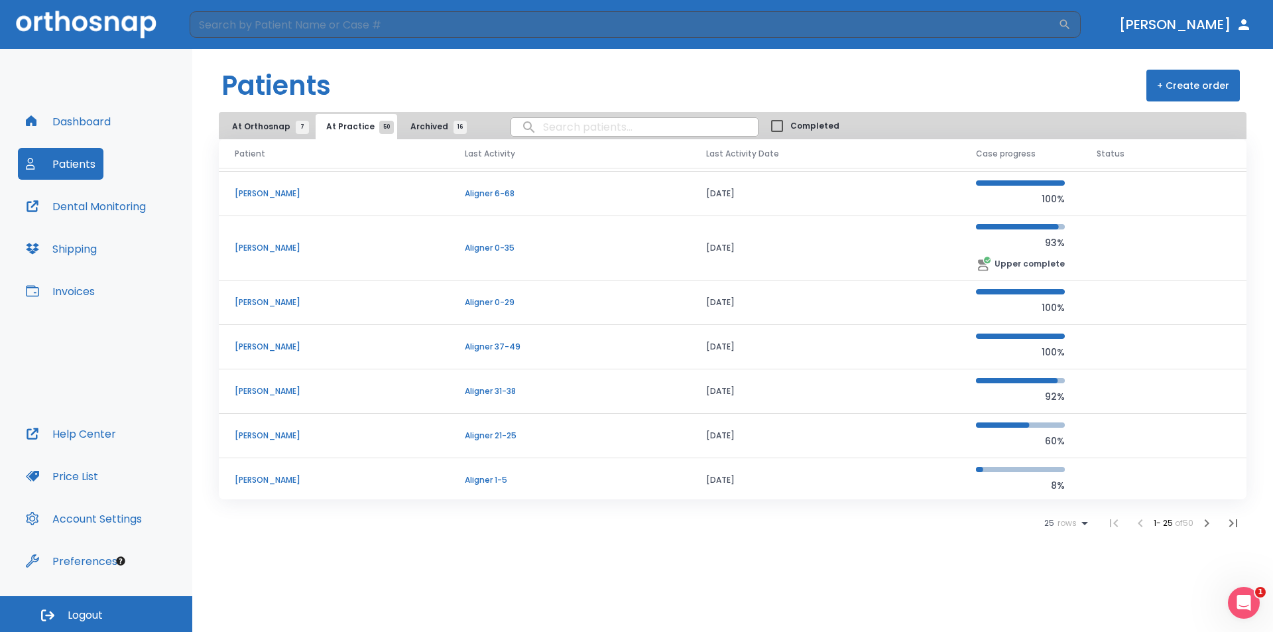
scroll to position [800, 0]
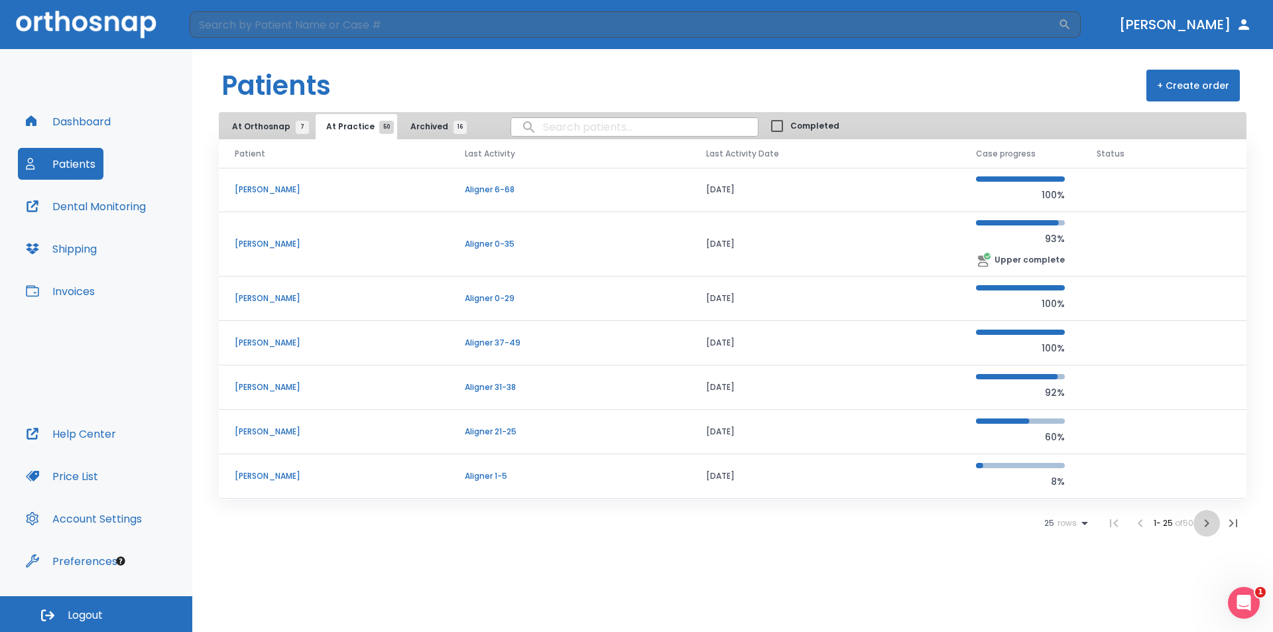
click at [1208, 526] on icon "button" at bounding box center [1207, 523] width 16 height 16
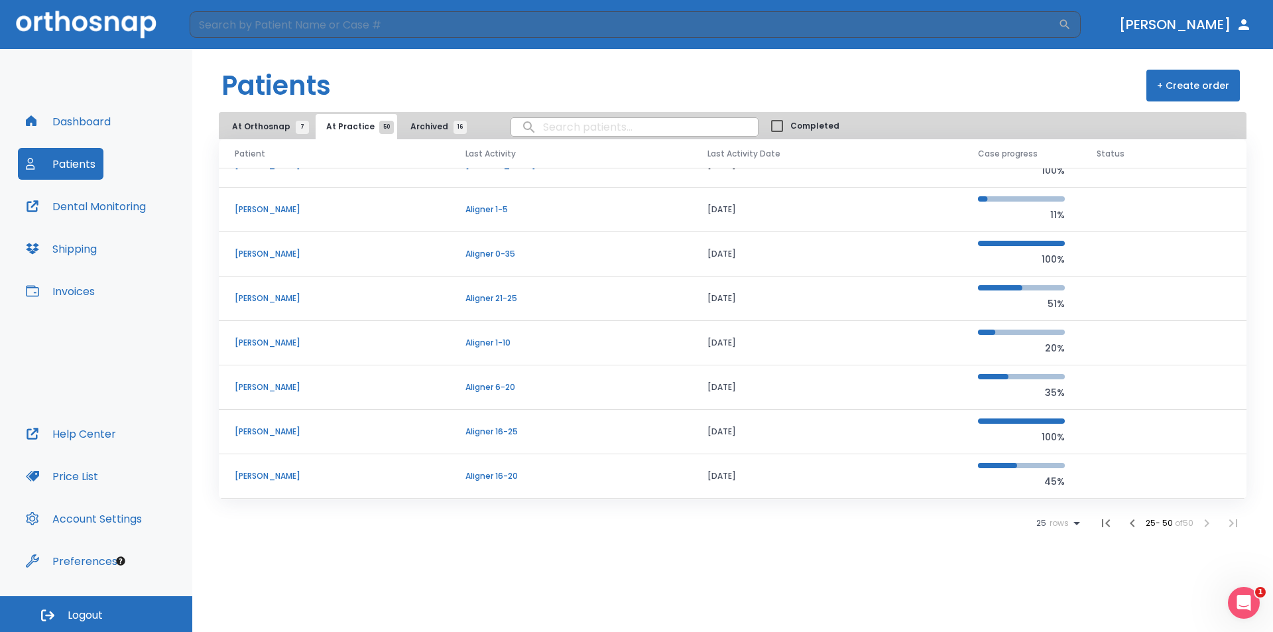
scroll to position [223, 0]
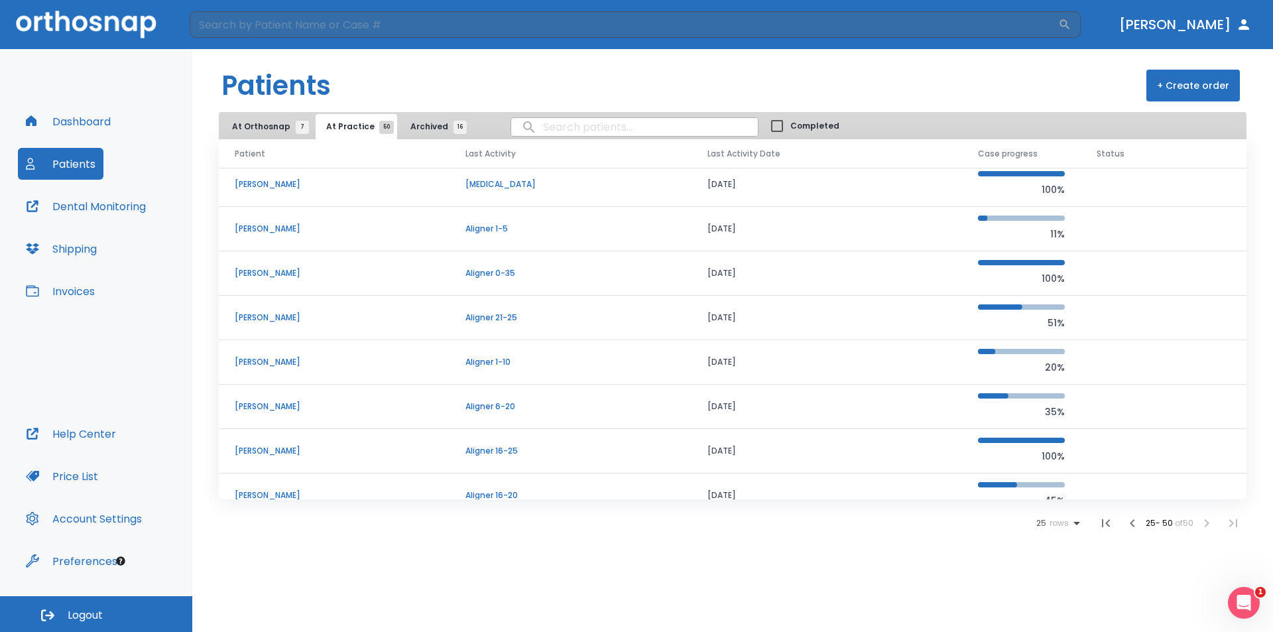
click at [277, 181] on p "[PERSON_NAME]" at bounding box center [334, 184] width 199 height 12
